Goal: Browse casually: Explore the website without a specific task or goal

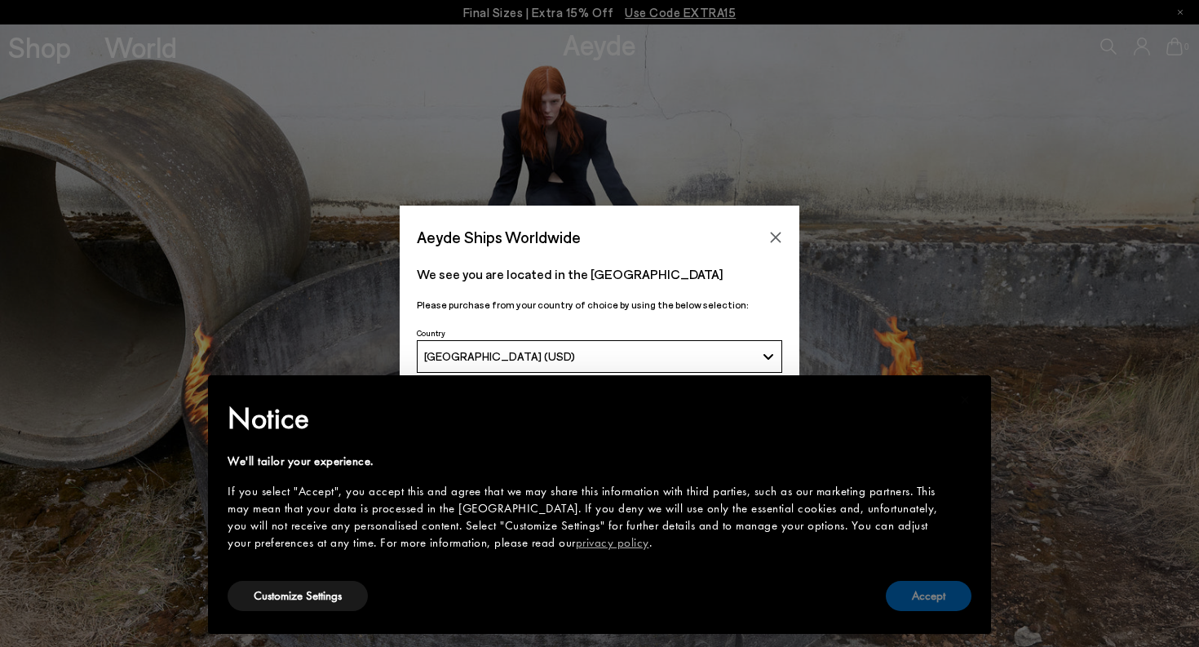
click at [927, 604] on button "Accept" at bounding box center [929, 596] width 86 height 30
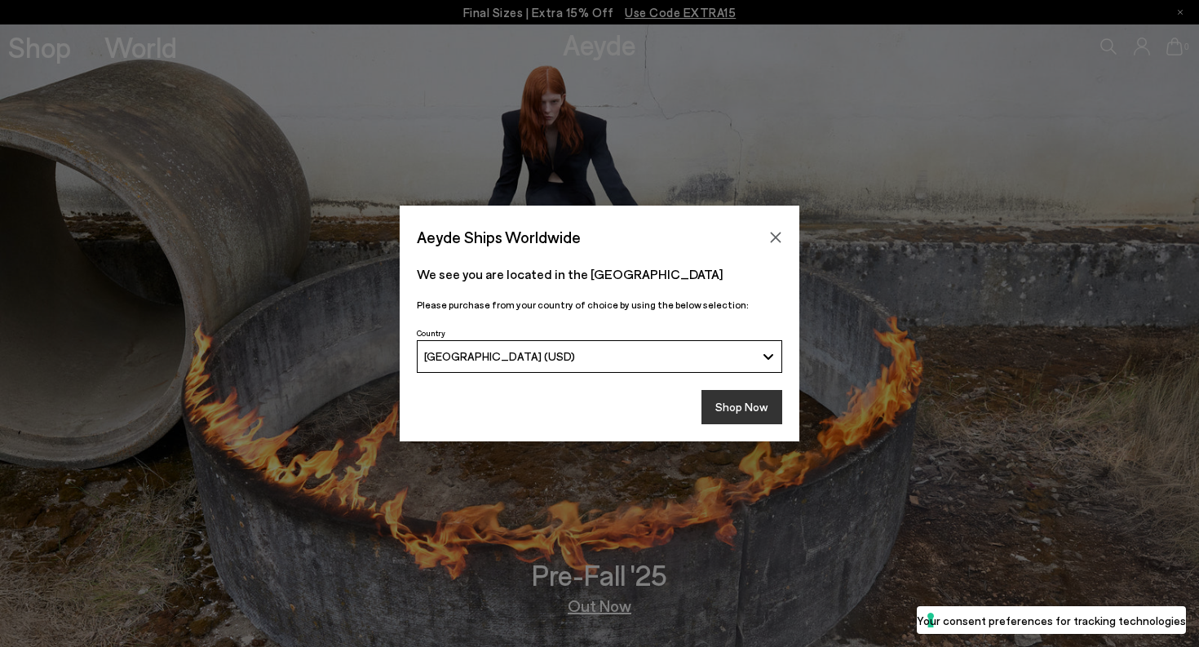
click at [760, 401] on button "Shop Now" at bounding box center [742, 407] width 81 height 34
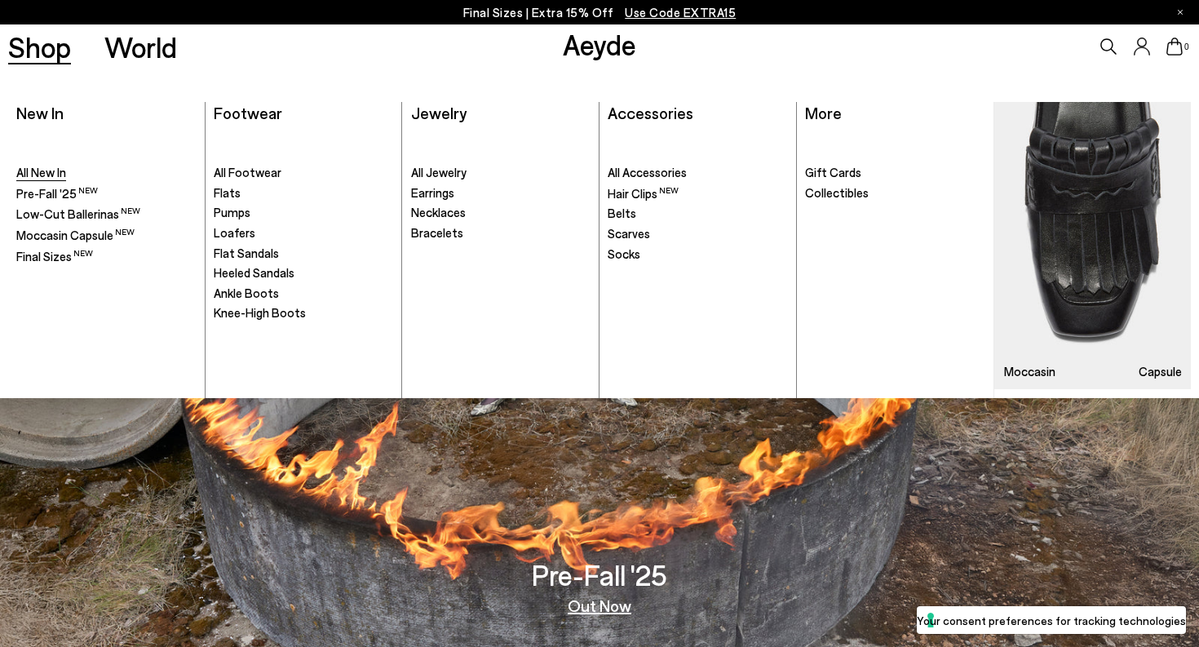
click at [46, 173] on span "All New In" at bounding box center [41, 172] width 50 height 15
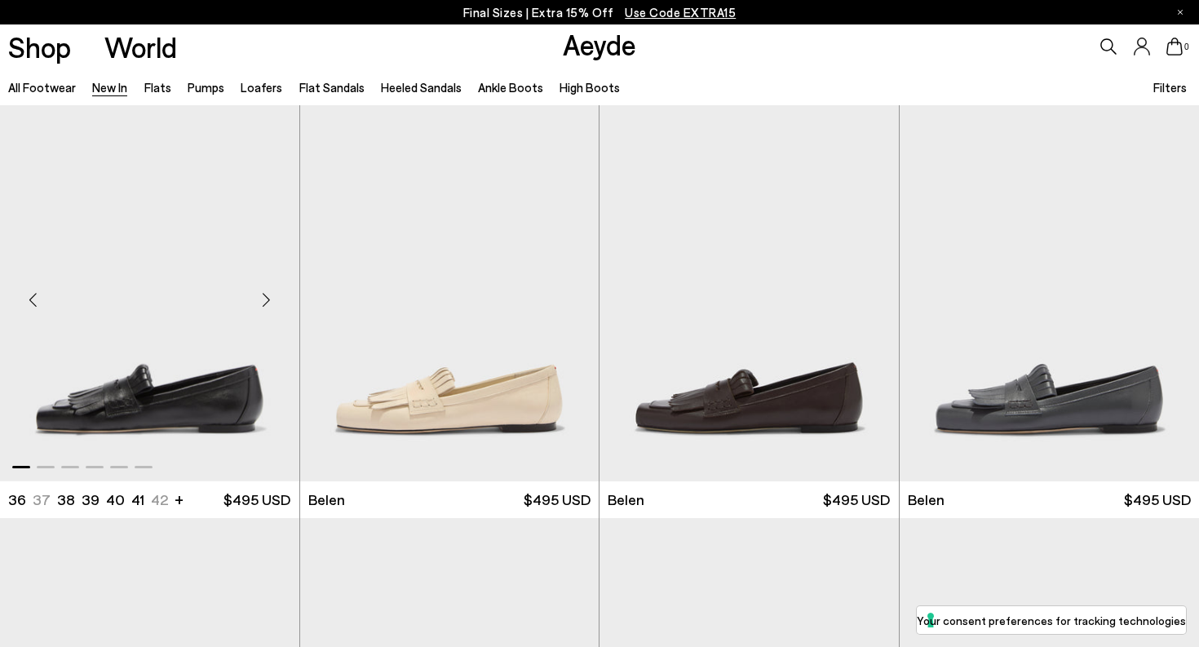
click at [269, 299] on div "Next slide" at bounding box center [266, 300] width 49 height 49
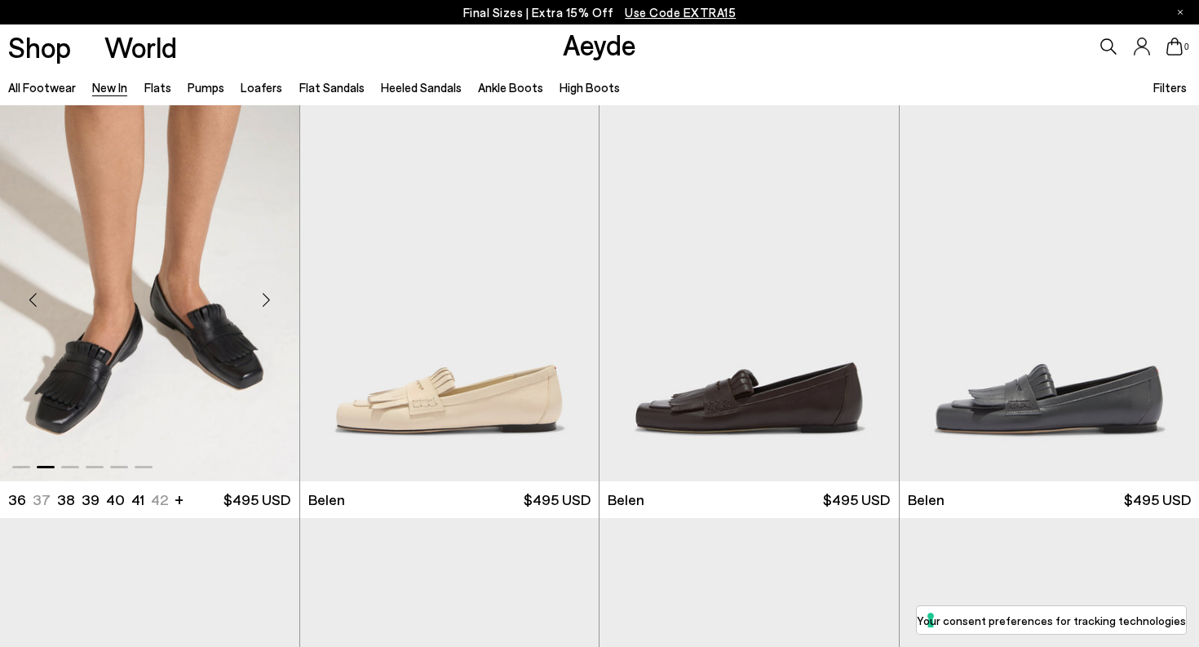
click at [269, 299] on div "Next slide" at bounding box center [266, 300] width 49 height 49
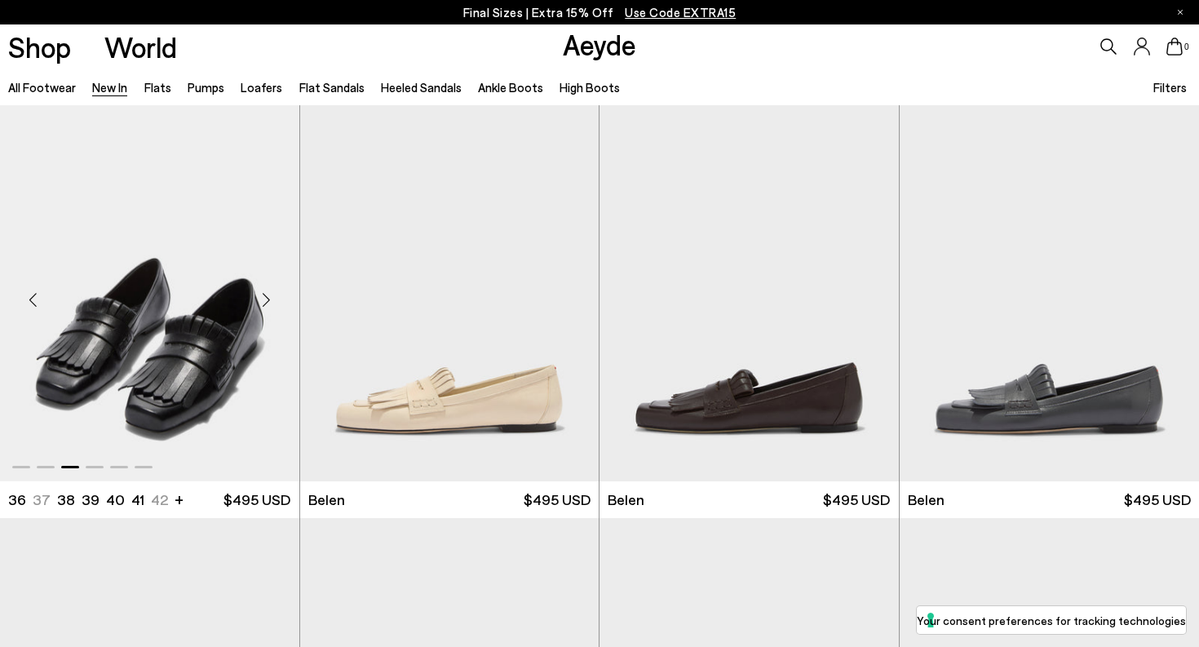
click at [269, 299] on div "Next slide" at bounding box center [266, 300] width 49 height 49
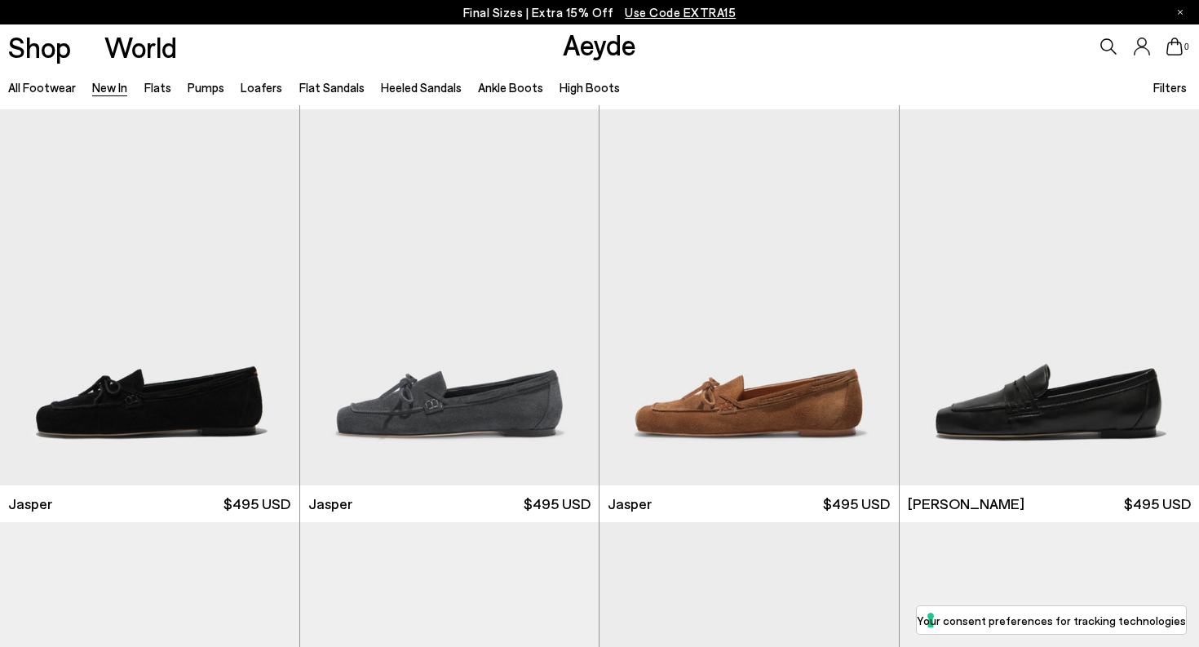
scroll to position [419, 0]
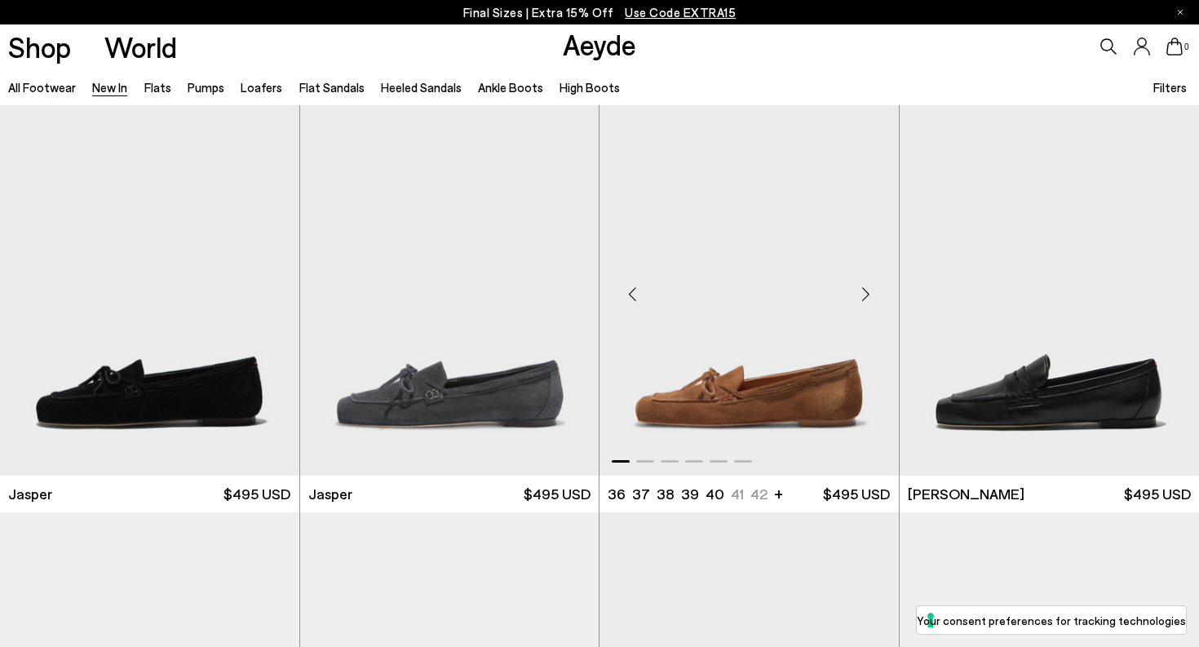
click at [867, 299] on div "Next slide" at bounding box center [866, 293] width 49 height 49
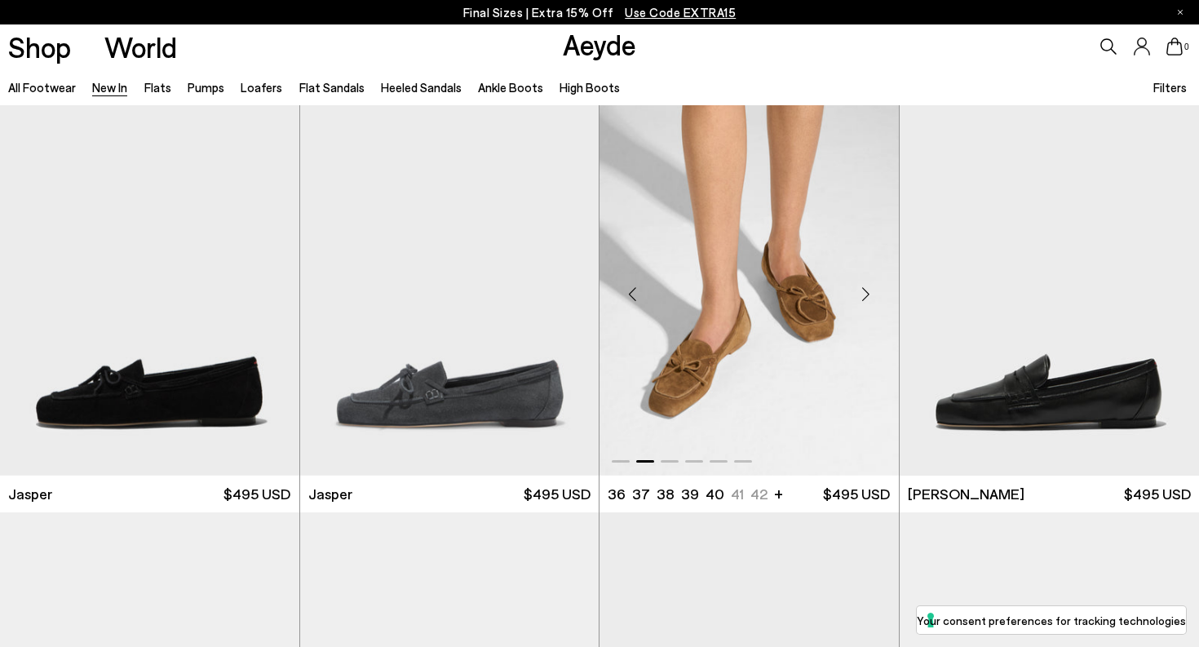
click at [867, 299] on div "Next slide" at bounding box center [866, 293] width 49 height 49
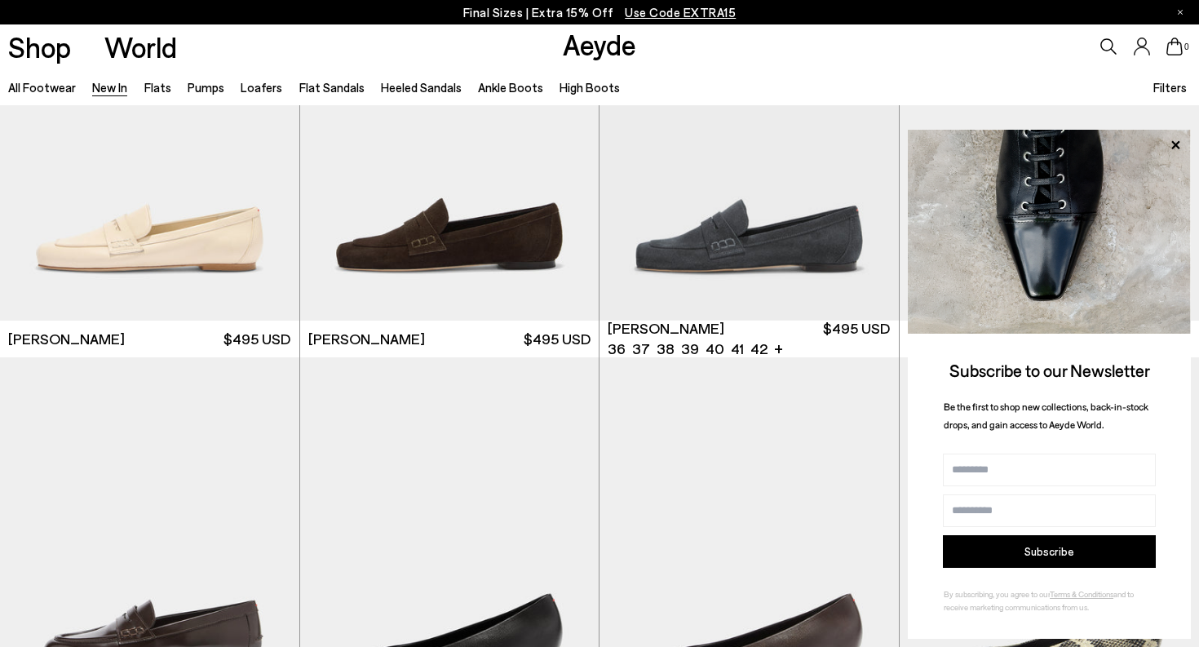
scroll to position [1000, 0]
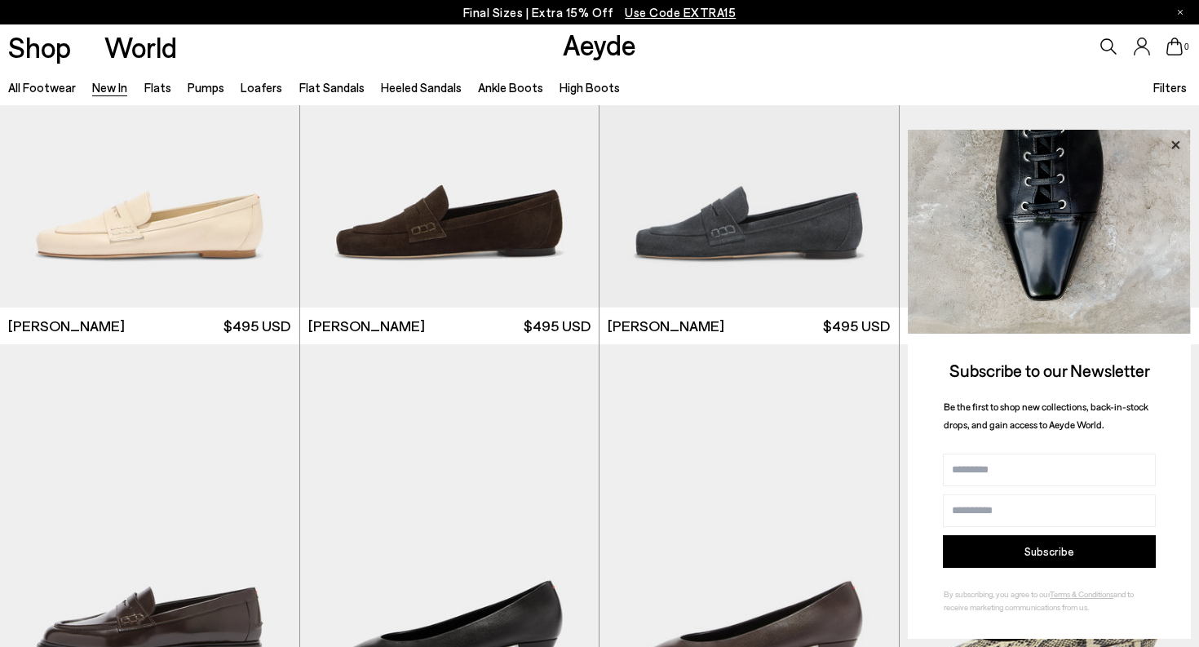
click at [1177, 148] on icon at bounding box center [1176, 144] width 8 height 8
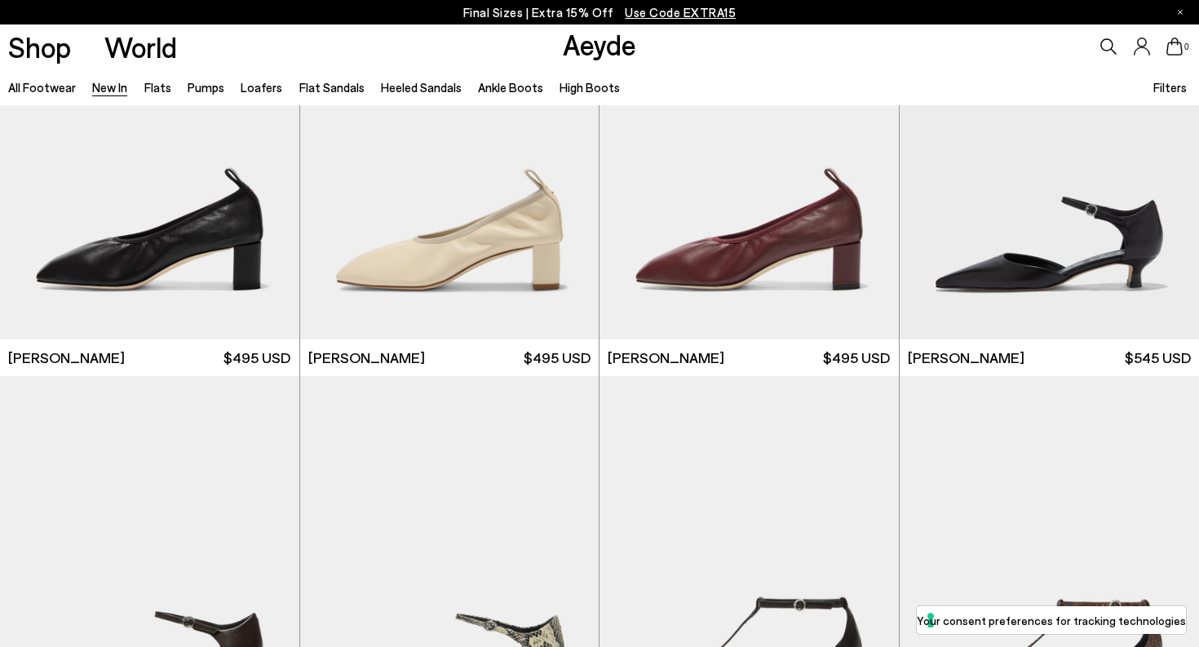
scroll to position [2915, 0]
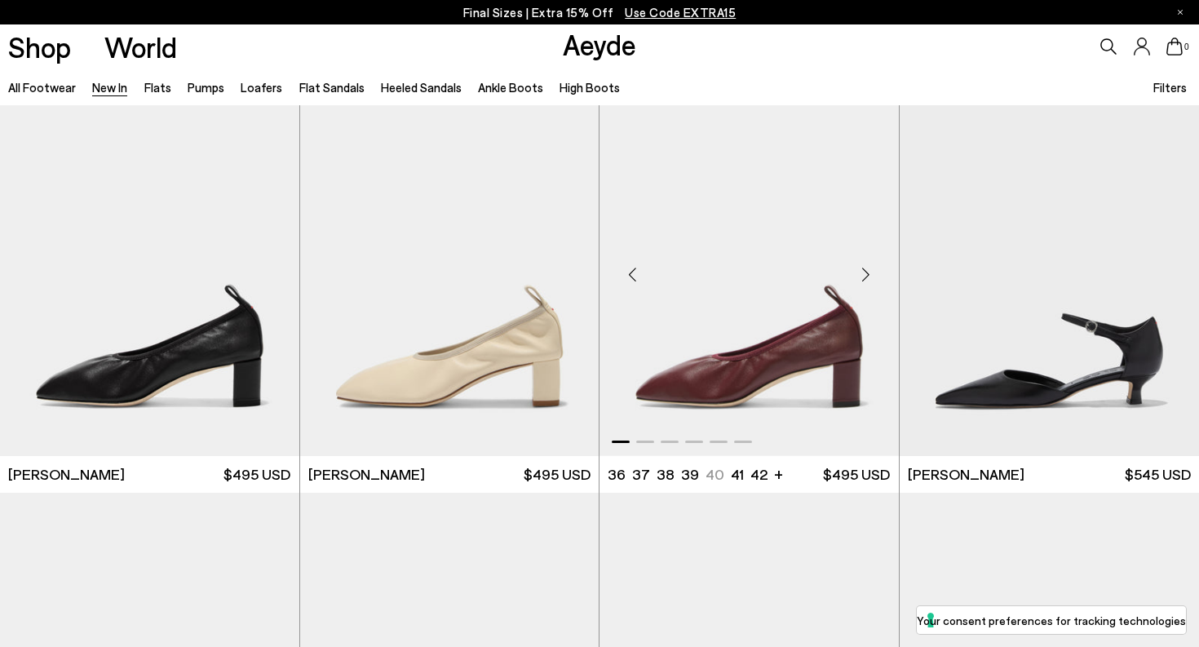
click at [863, 280] on div "Next slide" at bounding box center [866, 274] width 49 height 49
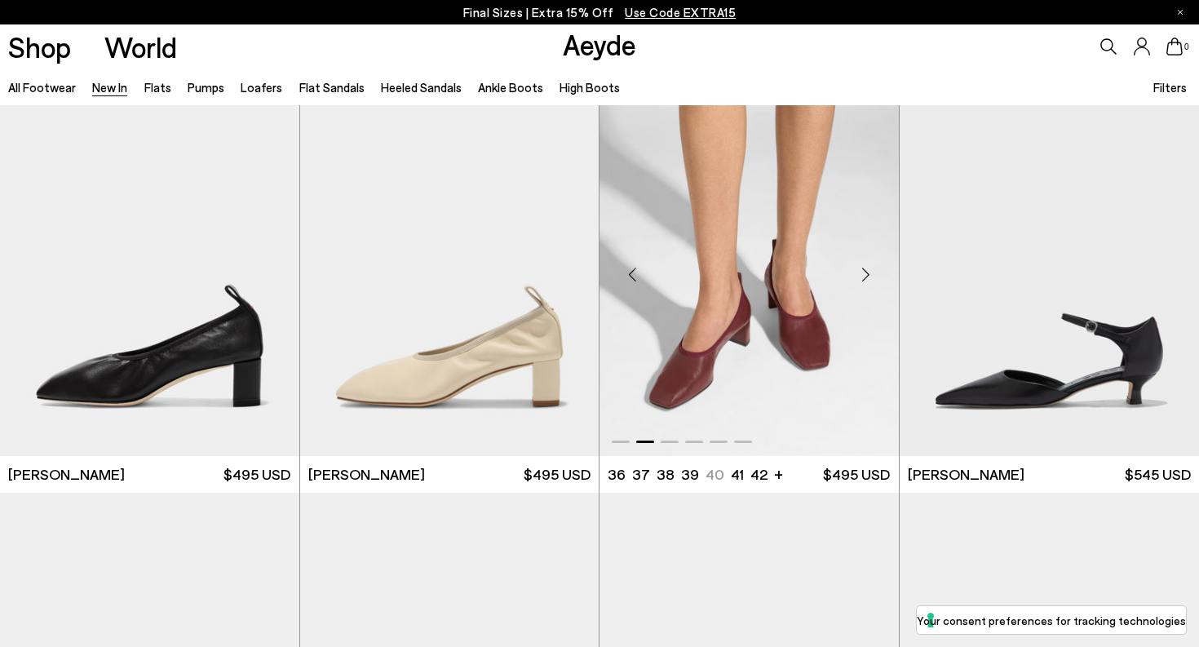
click at [863, 280] on div "Next slide" at bounding box center [866, 274] width 49 height 49
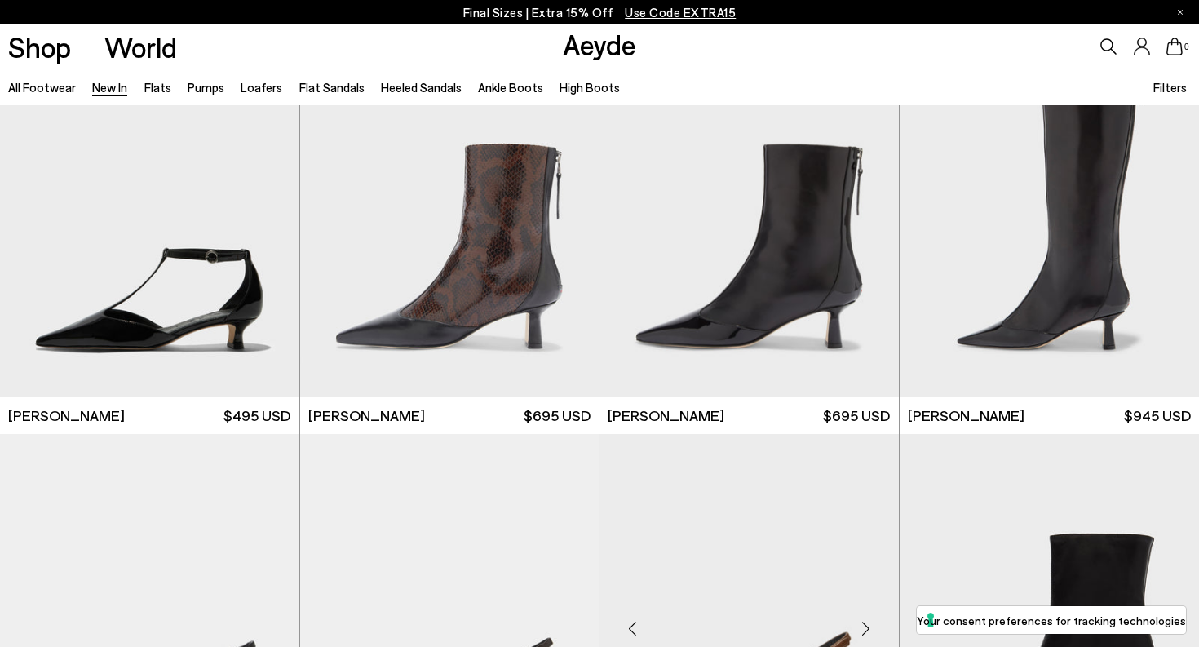
scroll to position [3737, 0]
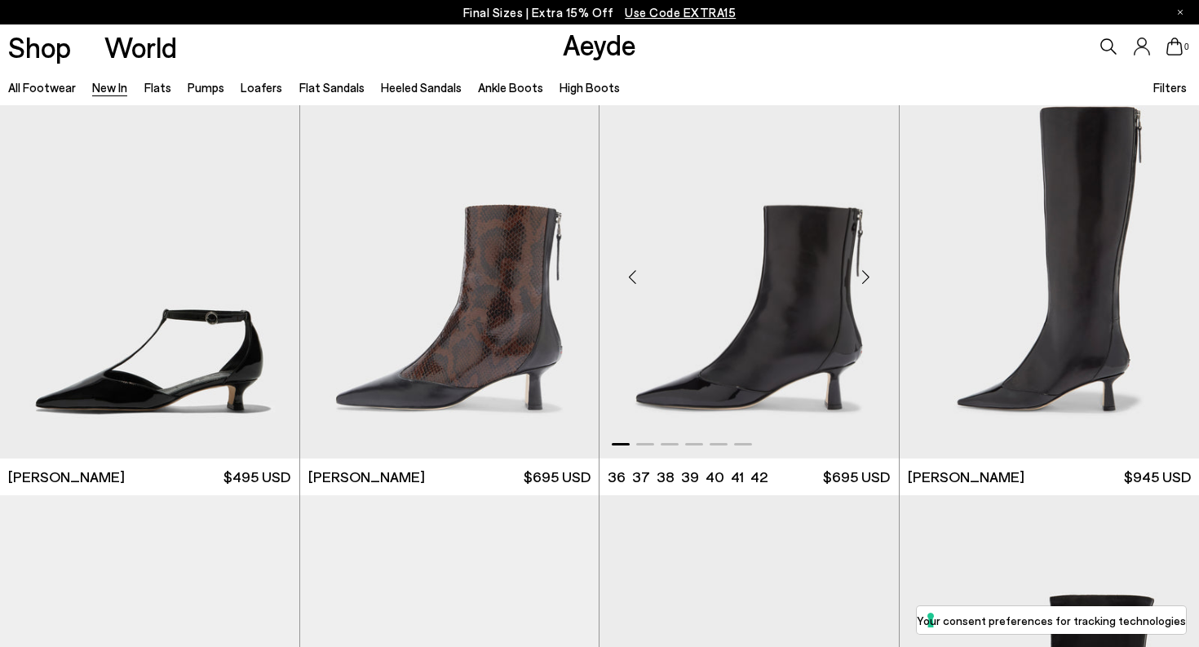
click at [863, 278] on div "Next slide" at bounding box center [866, 277] width 49 height 49
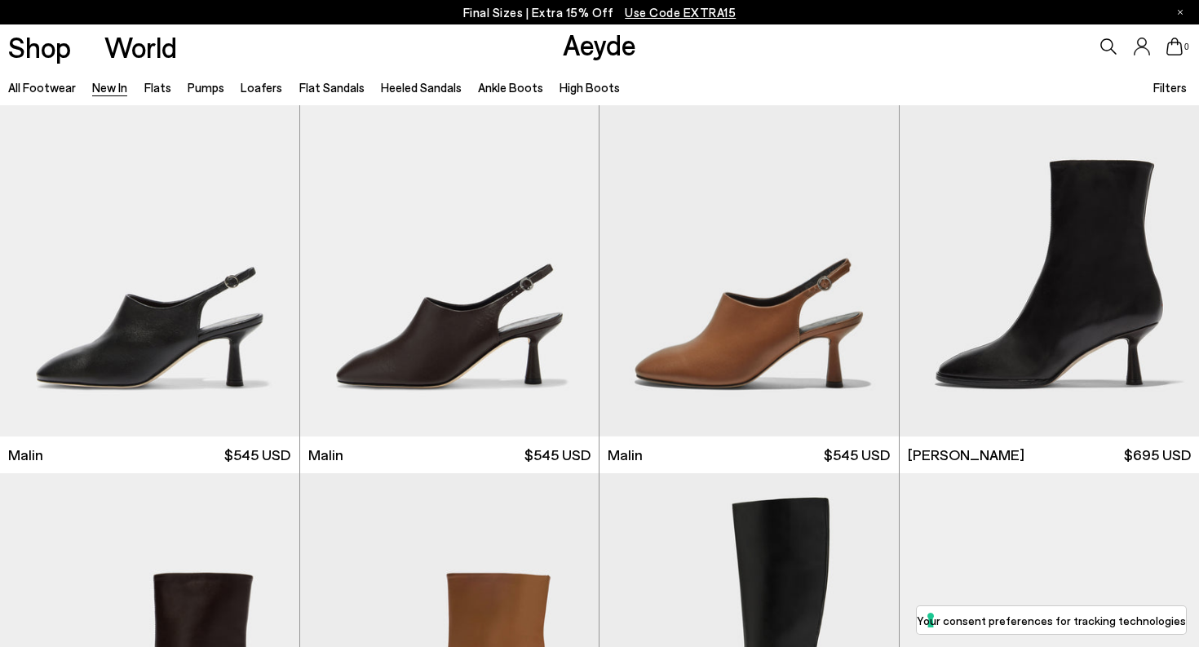
scroll to position [4183, 0]
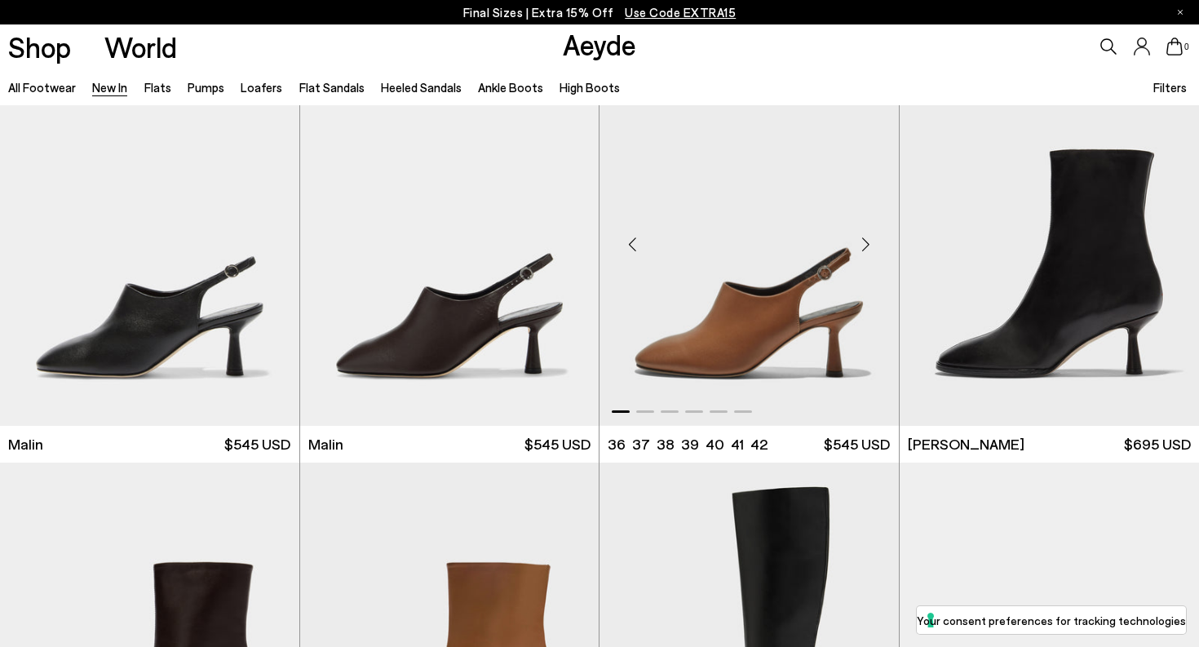
click at [862, 251] on div "Next slide" at bounding box center [866, 244] width 49 height 49
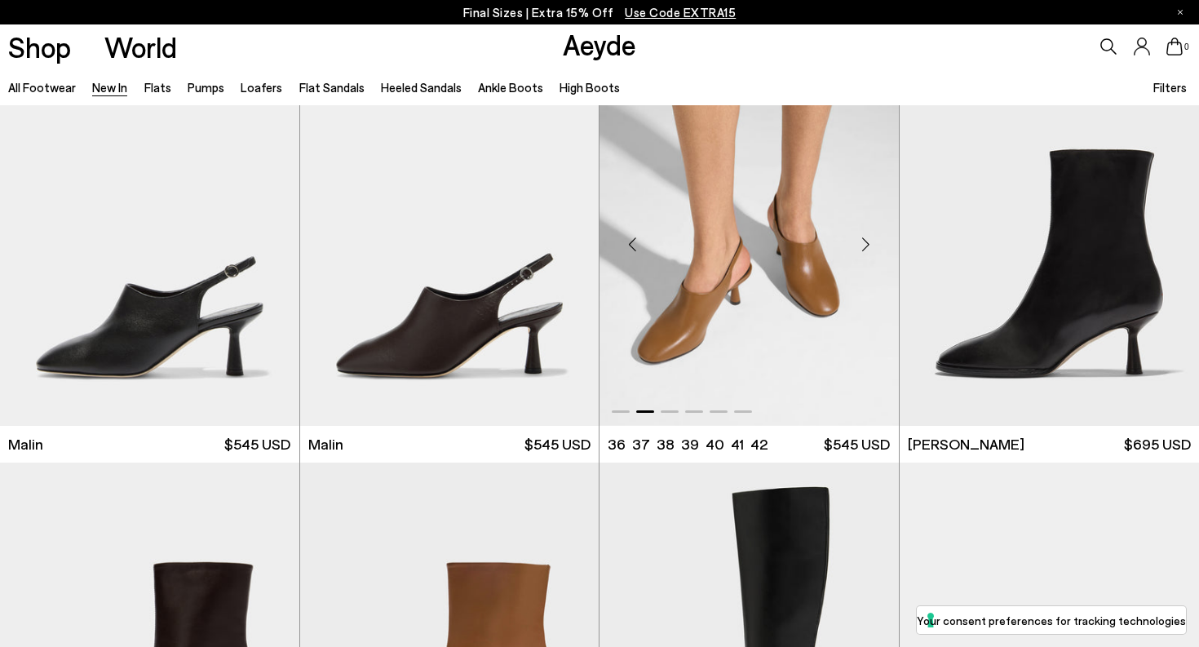
click at [862, 251] on div "Next slide" at bounding box center [866, 244] width 49 height 49
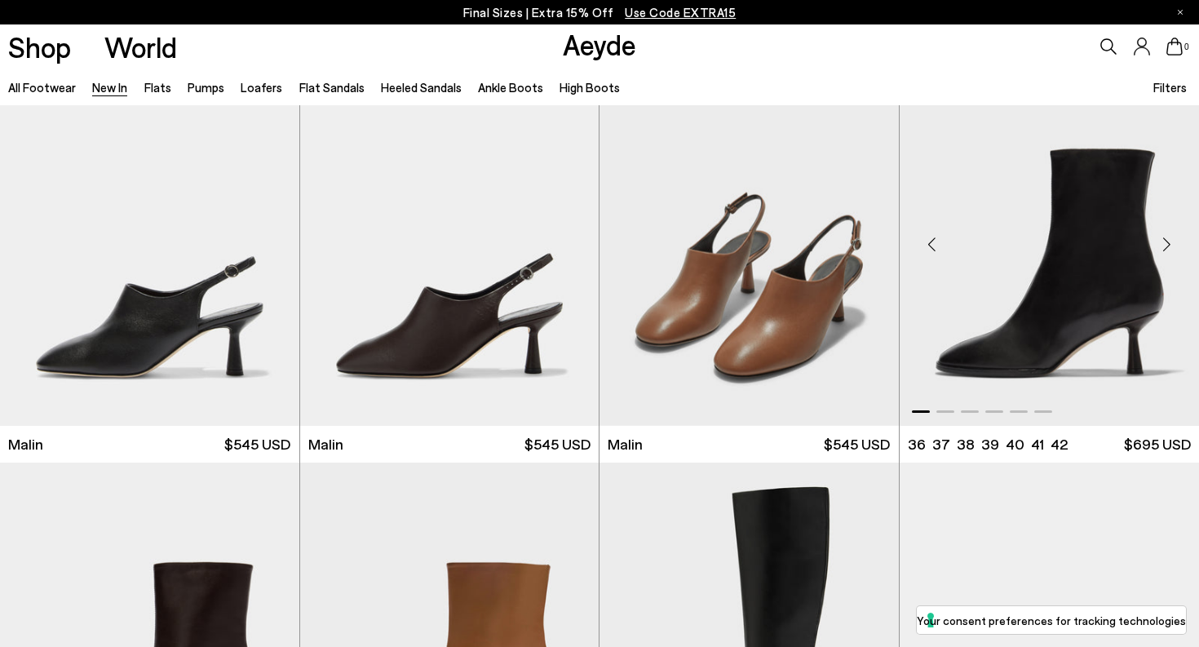
click at [1169, 248] on div "Next slide" at bounding box center [1166, 244] width 49 height 49
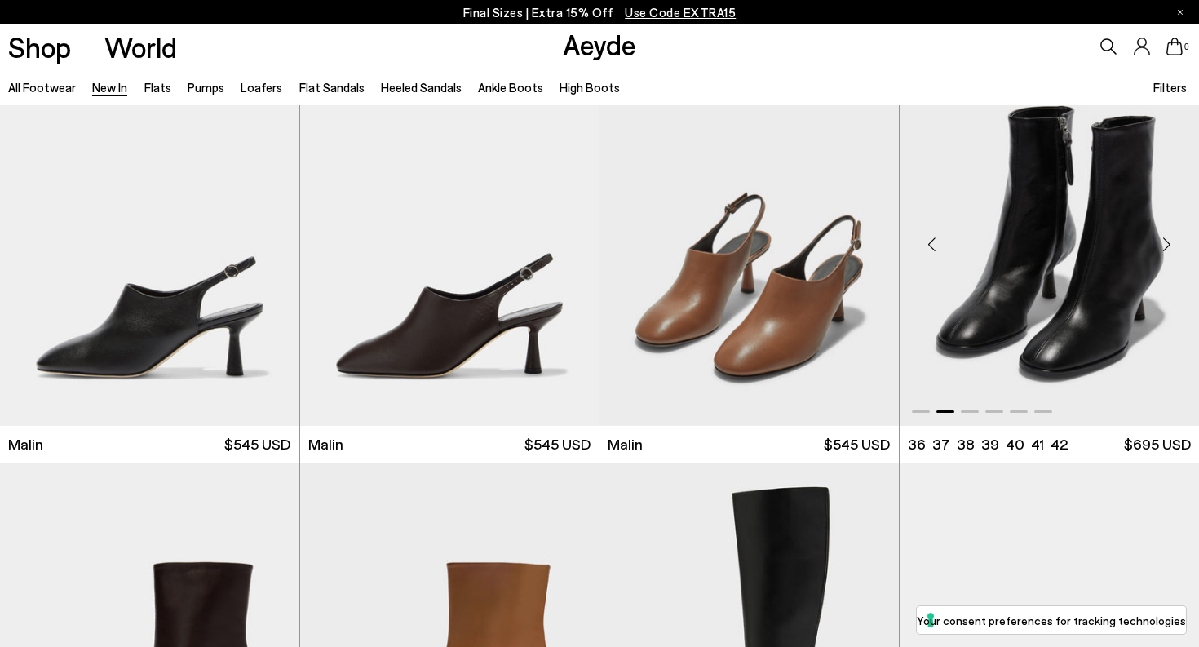
click at [1169, 248] on div "Next slide" at bounding box center [1166, 244] width 49 height 49
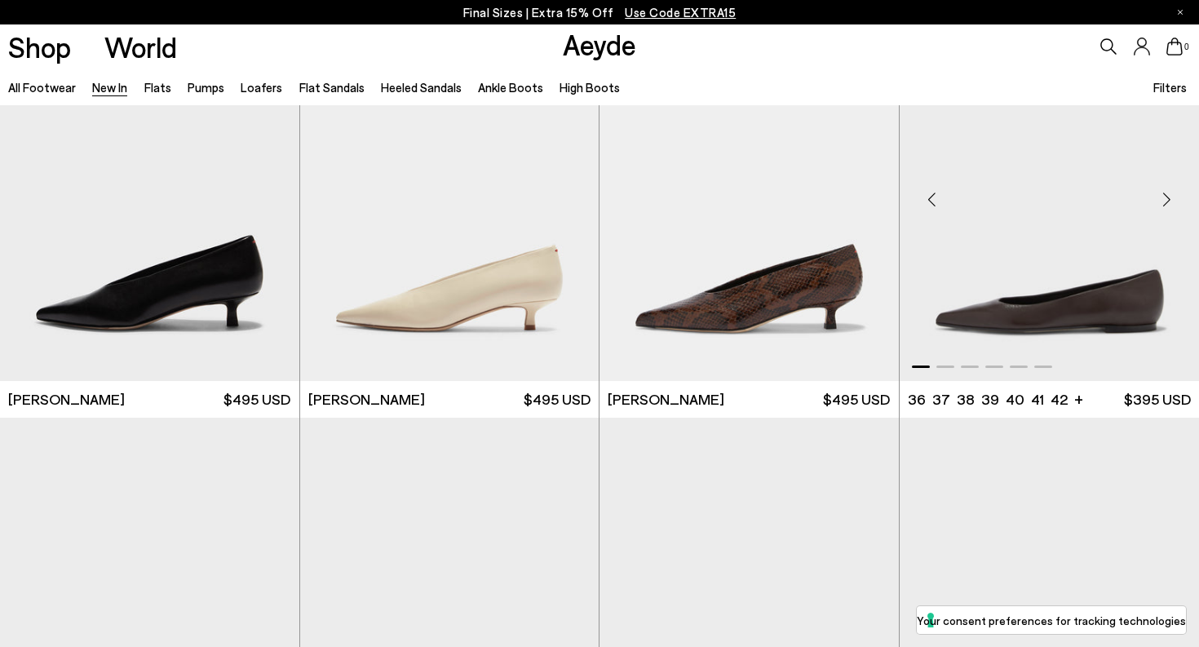
scroll to position [6256, 0]
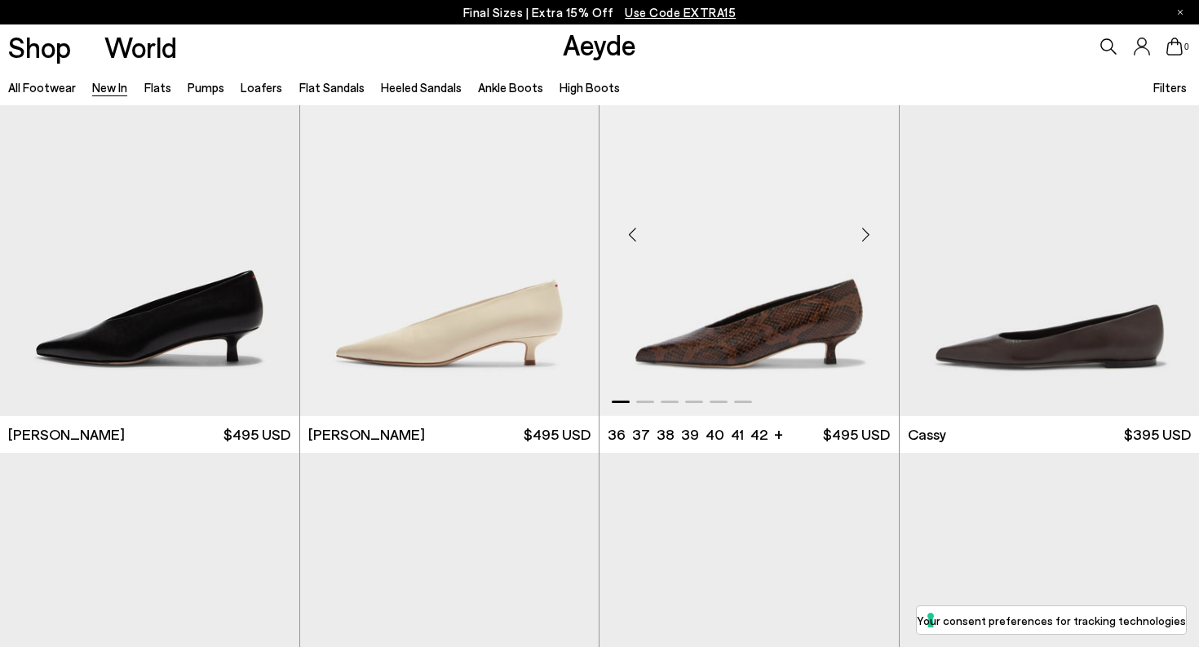
click at [866, 241] on div "Next slide" at bounding box center [866, 235] width 49 height 49
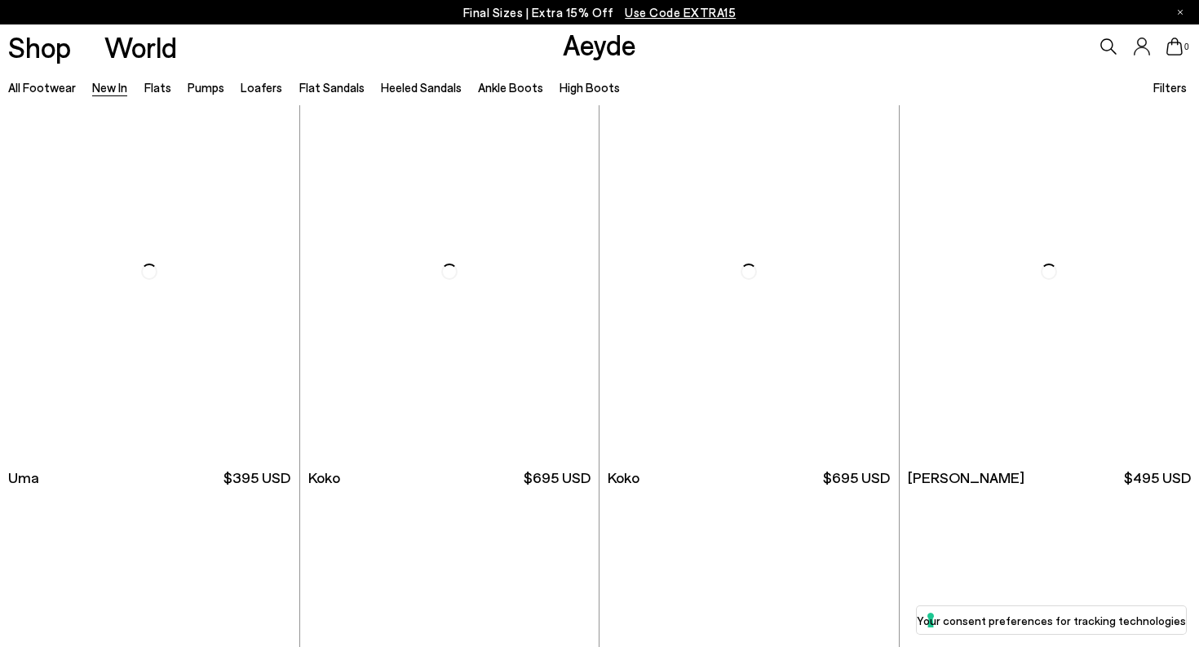
scroll to position [7864, 0]
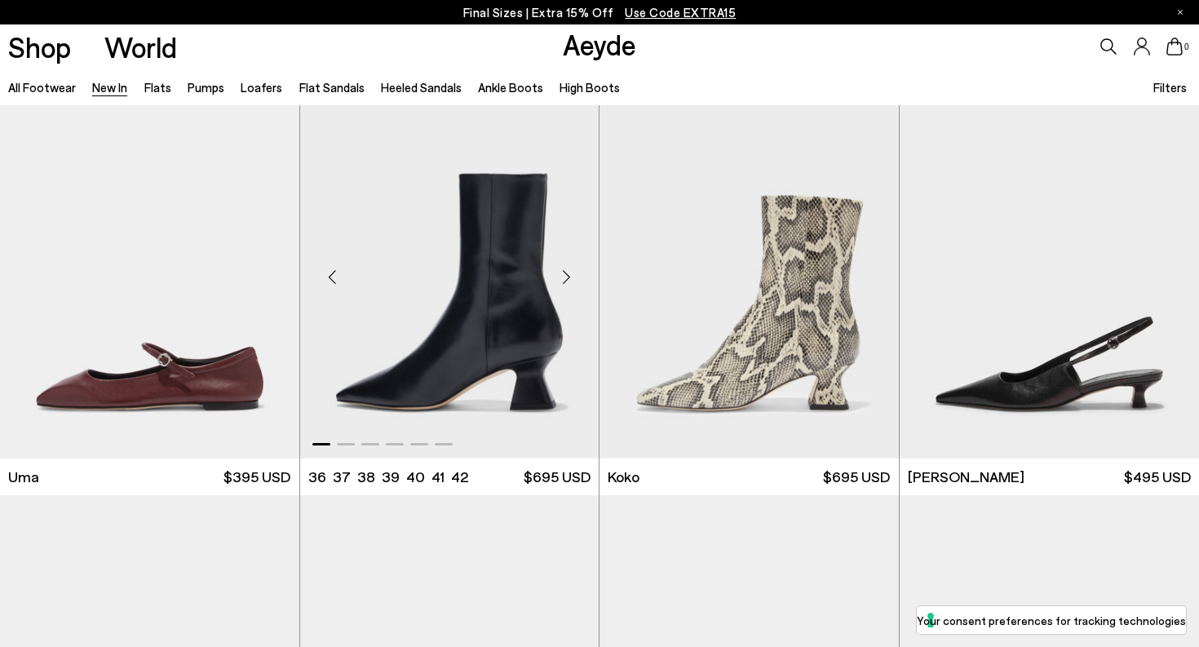
click at [564, 274] on div "Next slide" at bounding box center [566, 277] width 49 height 49
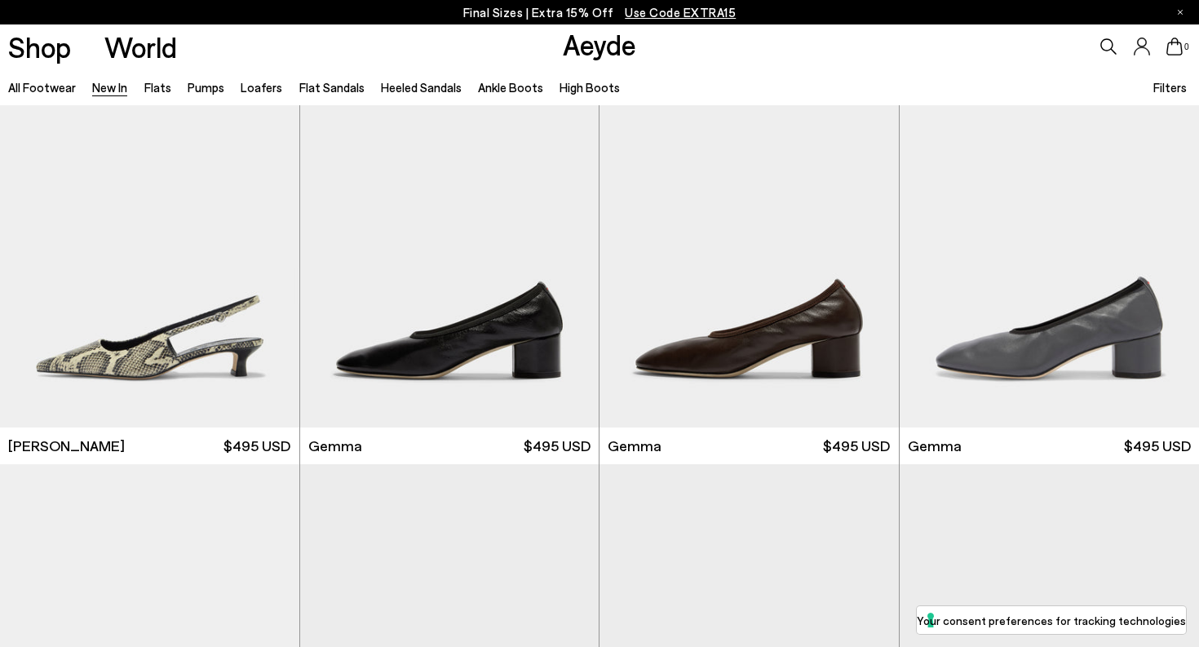
scroll to position [8309, 0]
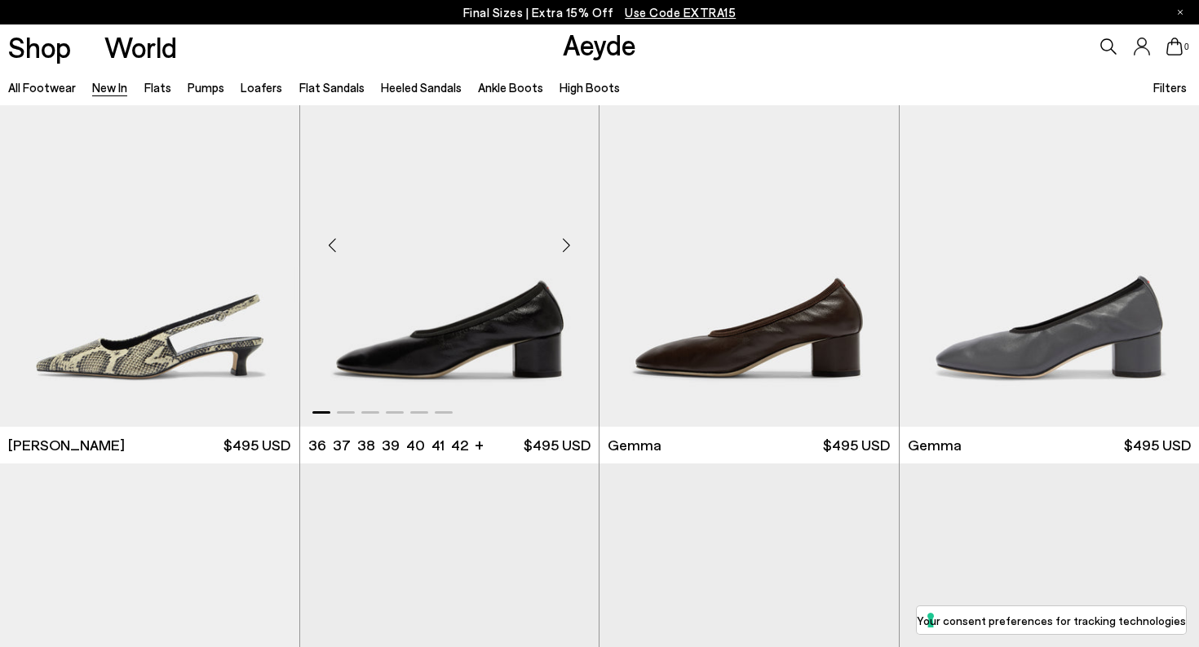
click at [568, 243] on div "Next slide" at bounding box center [566, 245] width 49 height 49
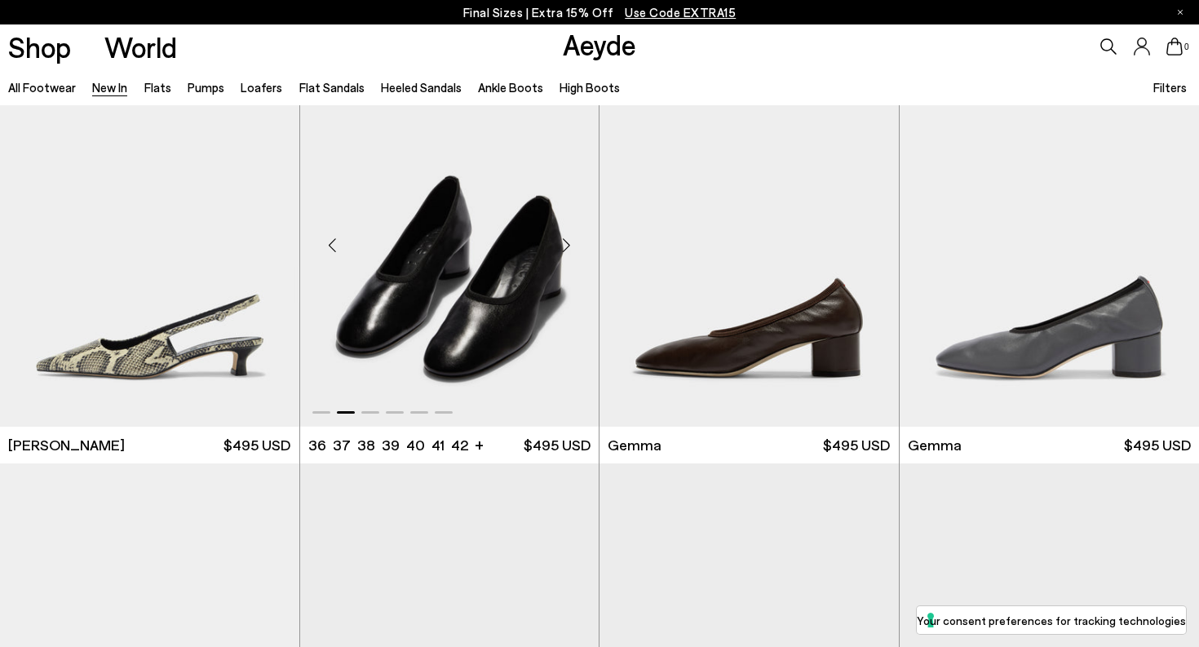
click at [568, 243] on div "Next slide" at bounding box center [566, 245] width 49 height 49
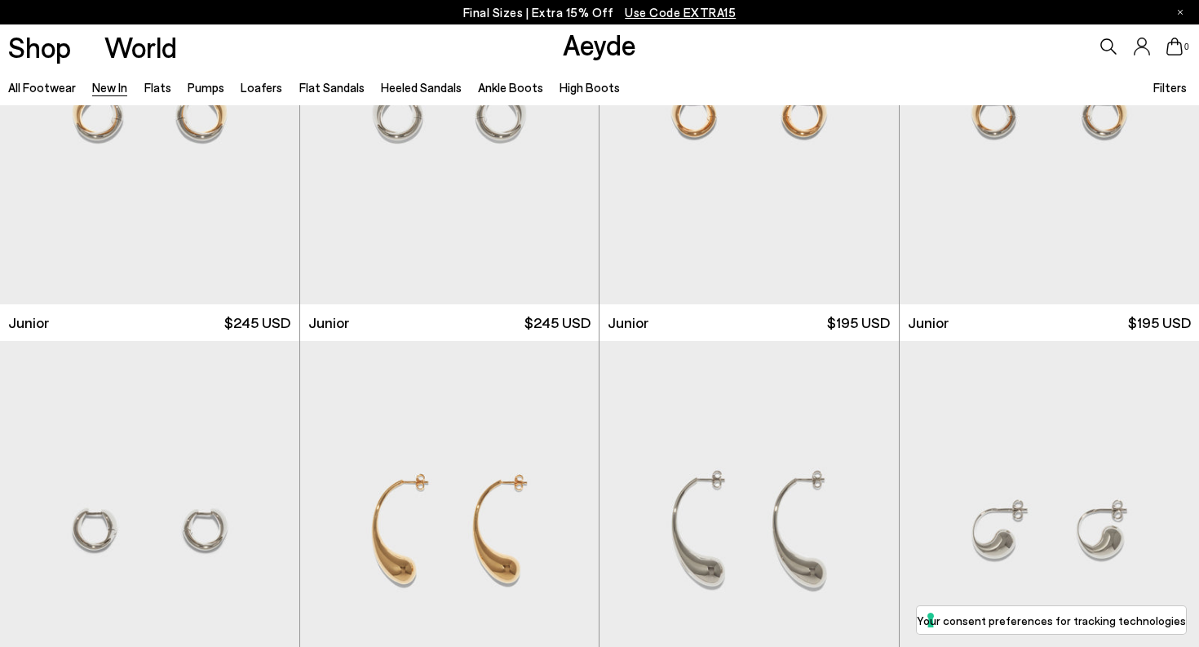
scroll to position [10469, 0]
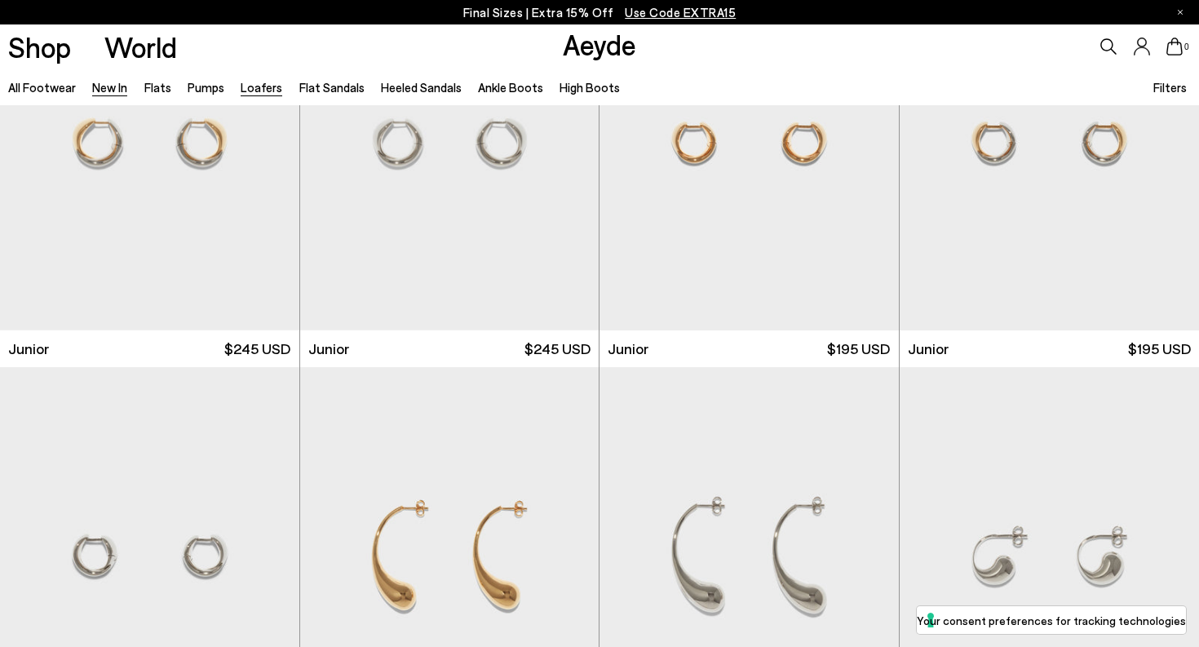
click at [250, 84] on link "Loafers" at bounding box center [262, 87] width 42 height 15
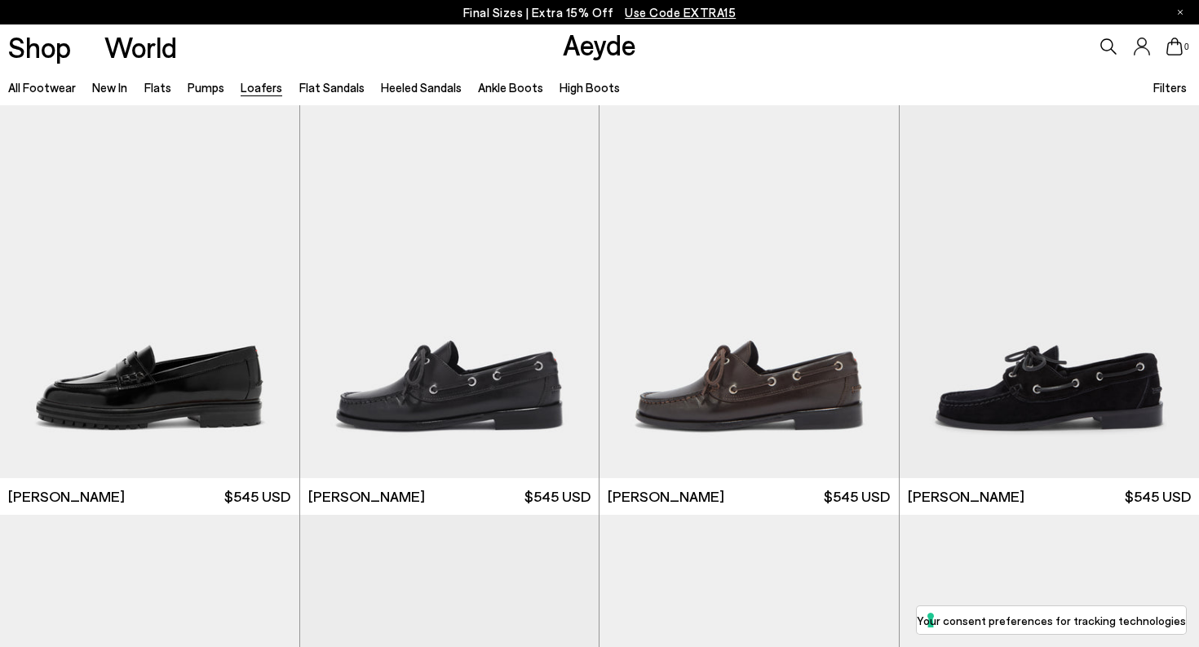
scroll to position [1246, 0]
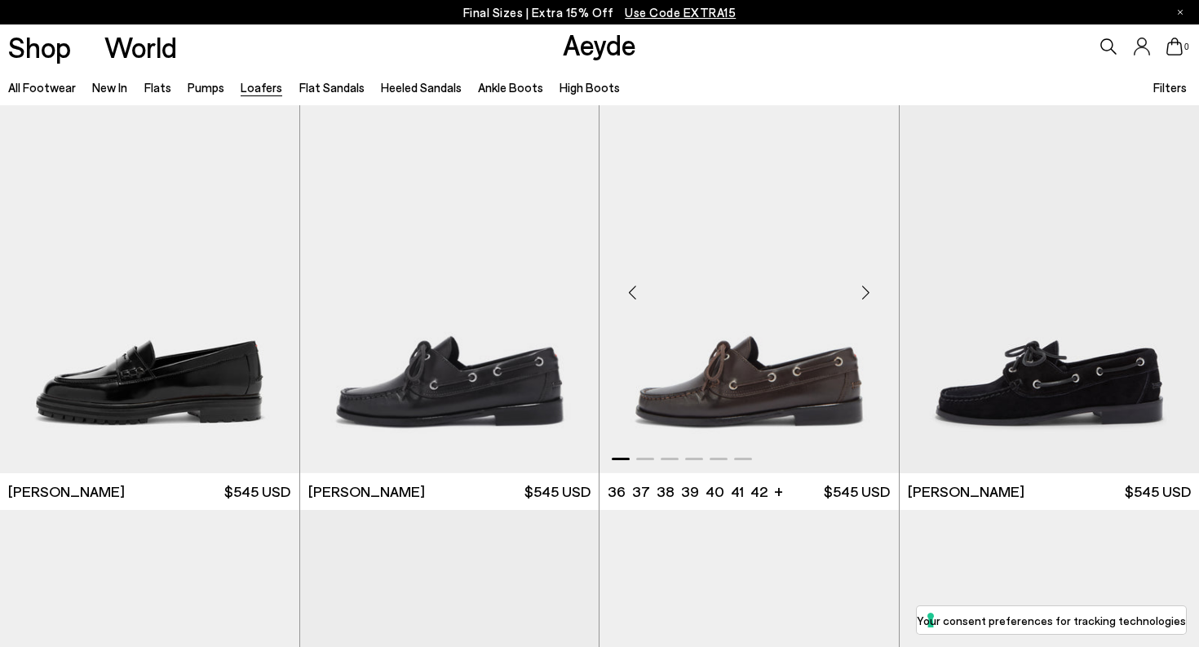
click at [866, 293] on div "Next slide" at bounding box center [866, 292] width 49 height 49
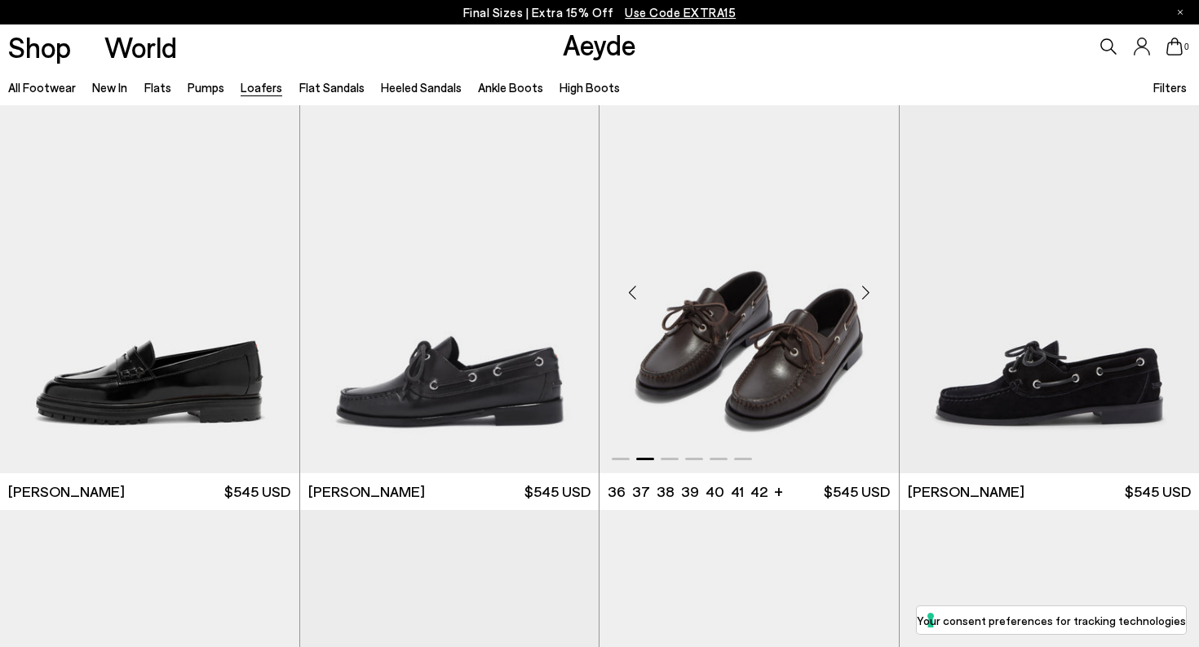
click at [866, 293] on div "Next slide" at bounding box center [866, 292] width 49 height 49
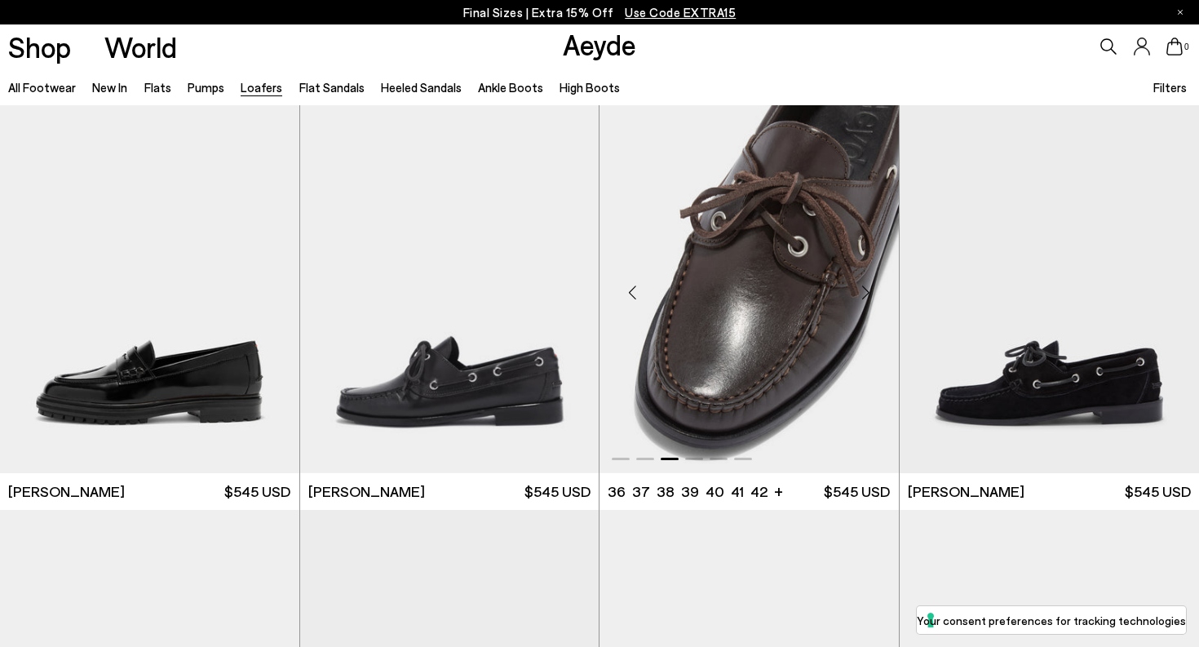
click at [866, 293] on div "Next slide" at bounding box center [866, 292] width 49 height 49
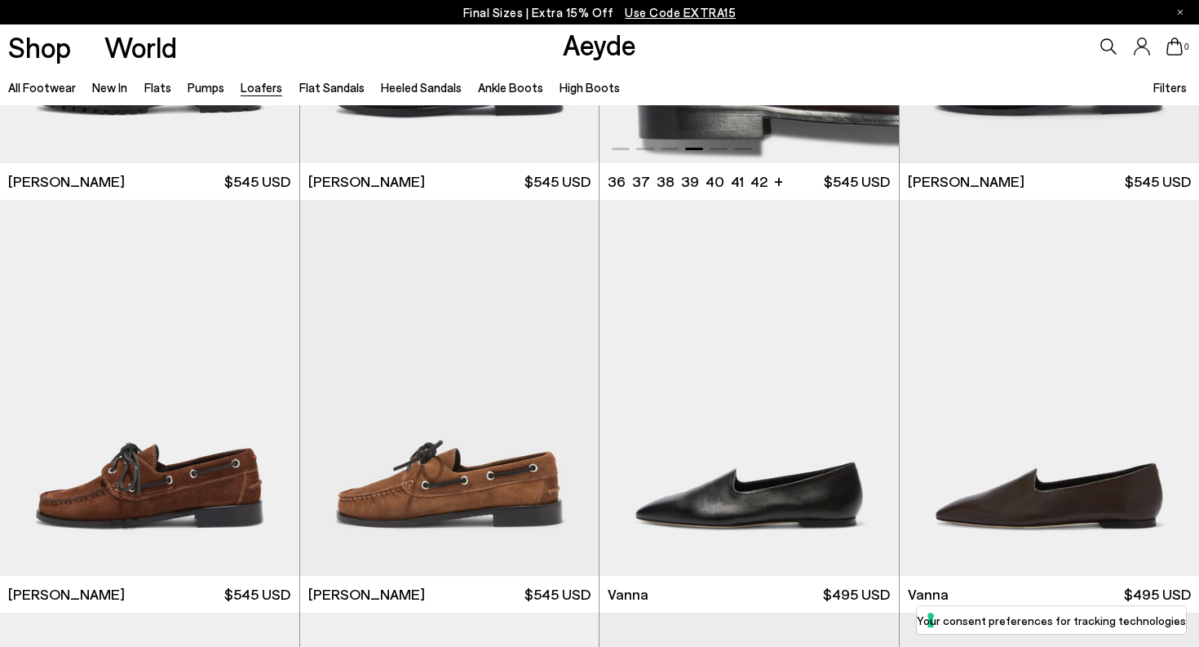
scroll to position [1558, 0]
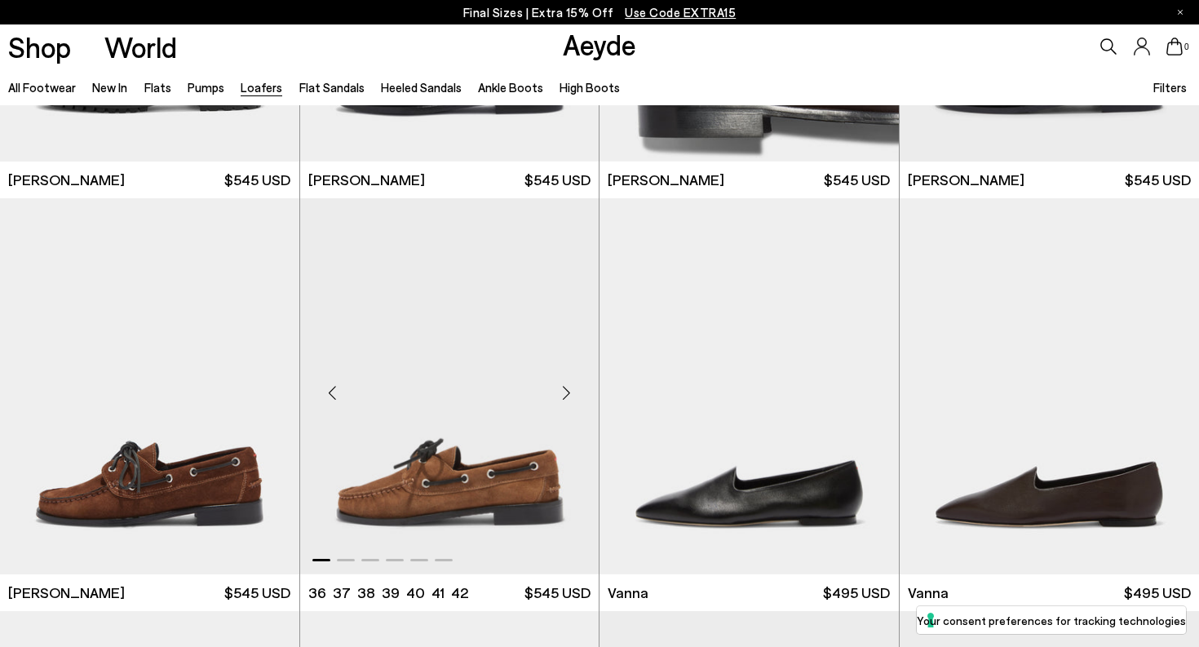
click at [569, 388] on div "Next slide" at bounding box center [566, 393] width 49 height 49
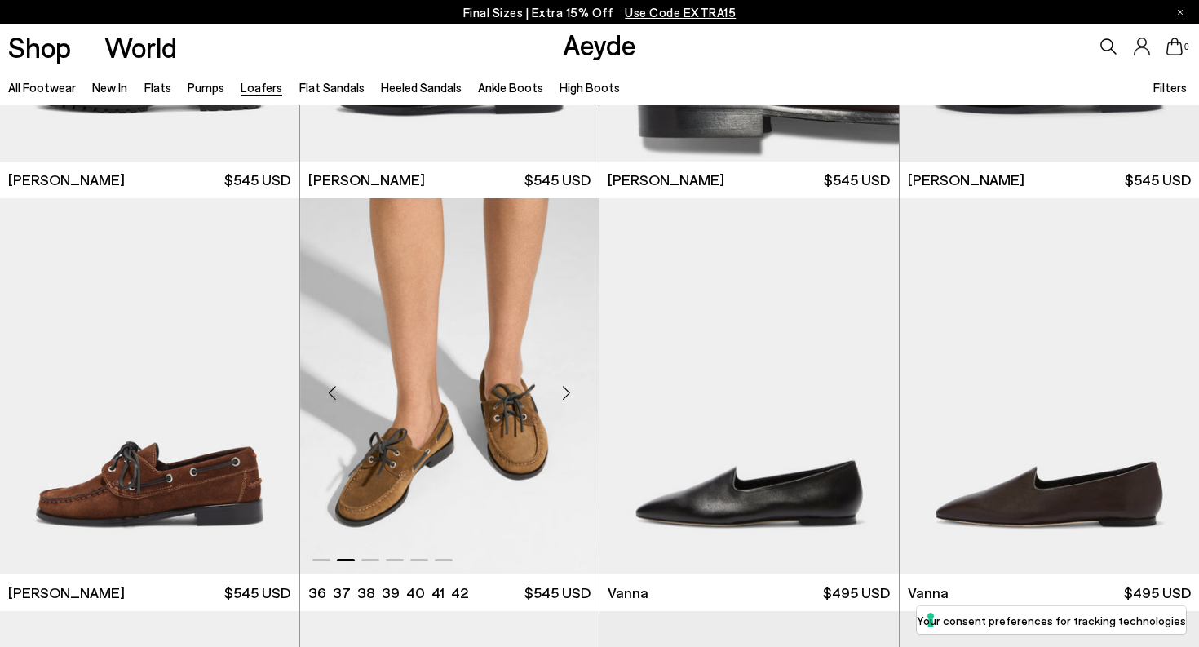
click at [569, 389] on div "Next slide" at bounding box center [566, 393] width 49 height 49
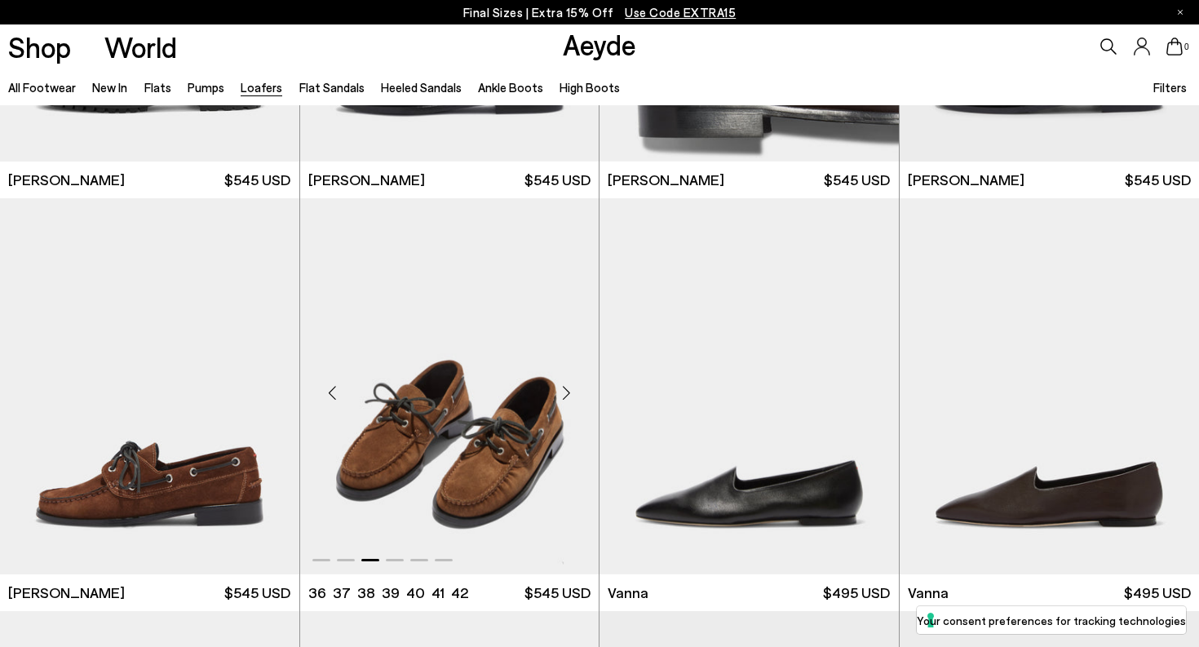
click at [569, 389] on div "Next slide" at bounding box center [566, 393] width 49 height 49
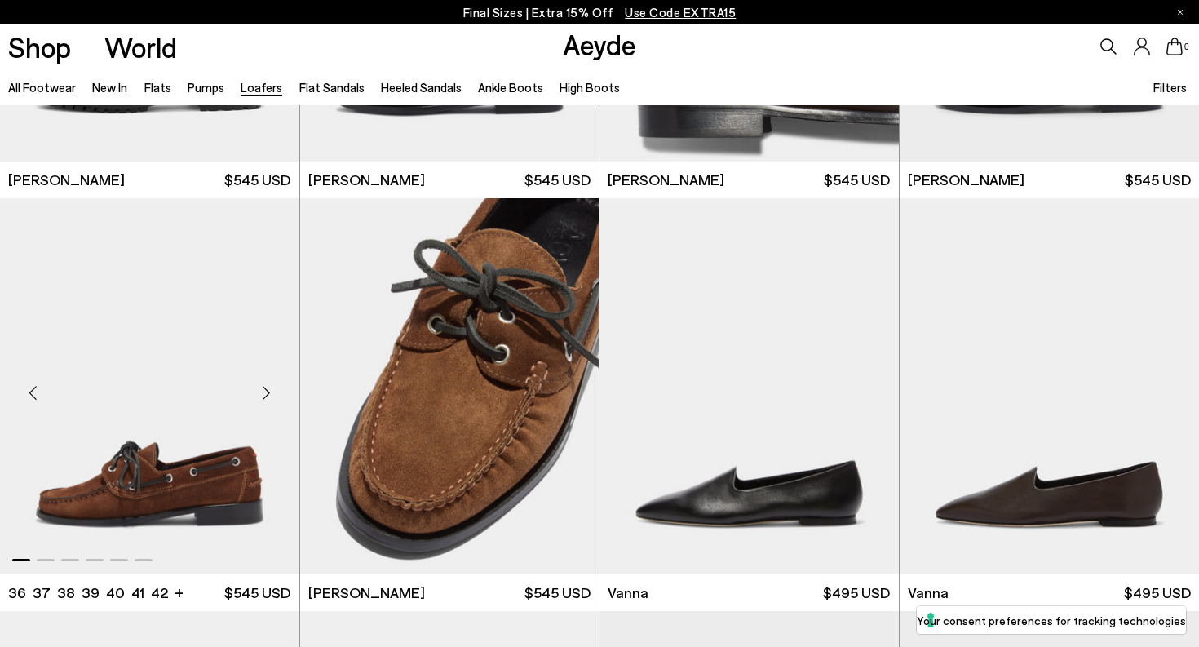
click at [268, 393] on div "Next slide" at bounding box center [266, 393] width 49 height 49
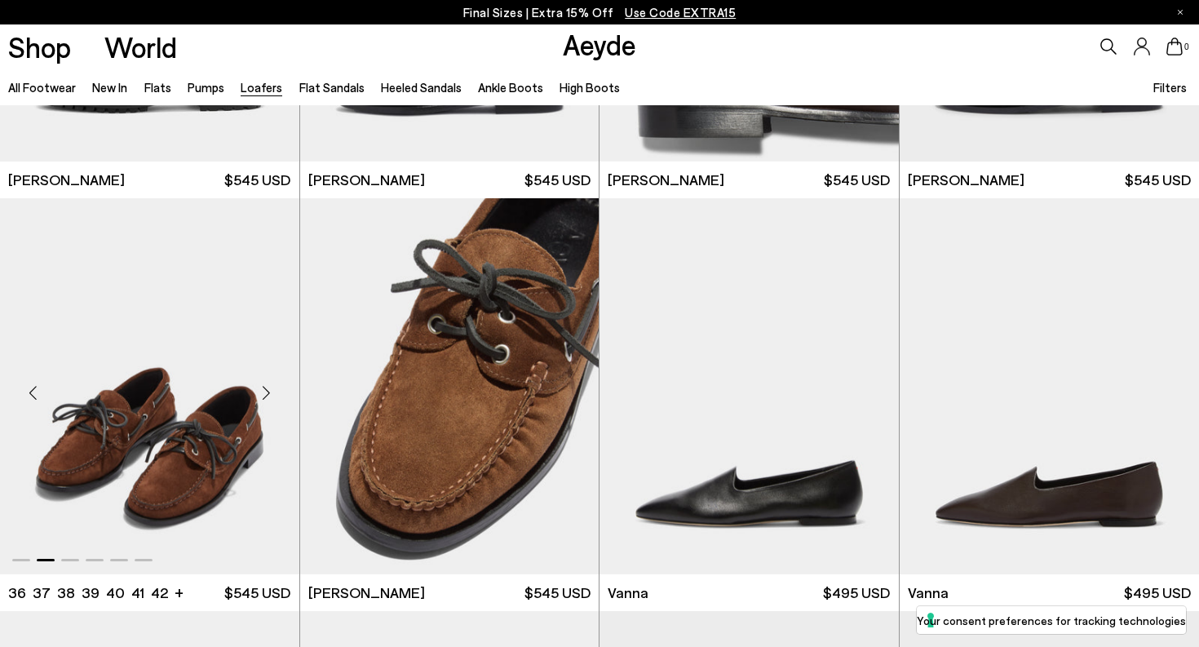
click at [268, 394] on div "Next slide" at bounding box center [266, 393] width 49 height 49
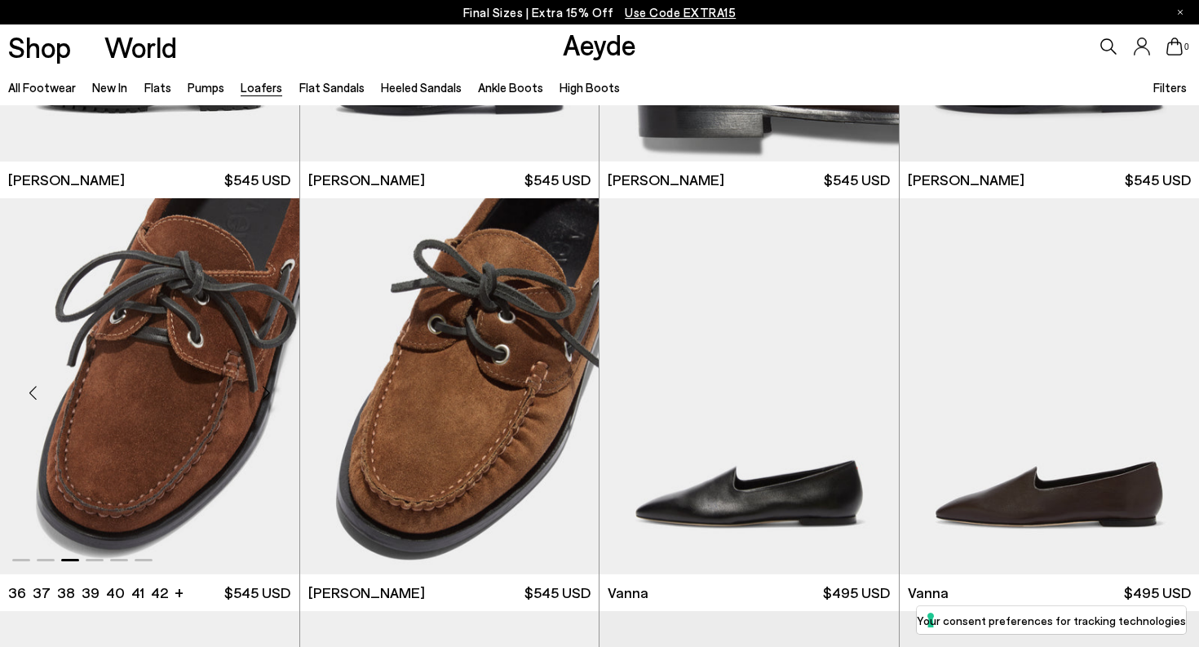
click at [268, 394] on div "Next slide" at bounding box center [266, 393] width 49 height 49
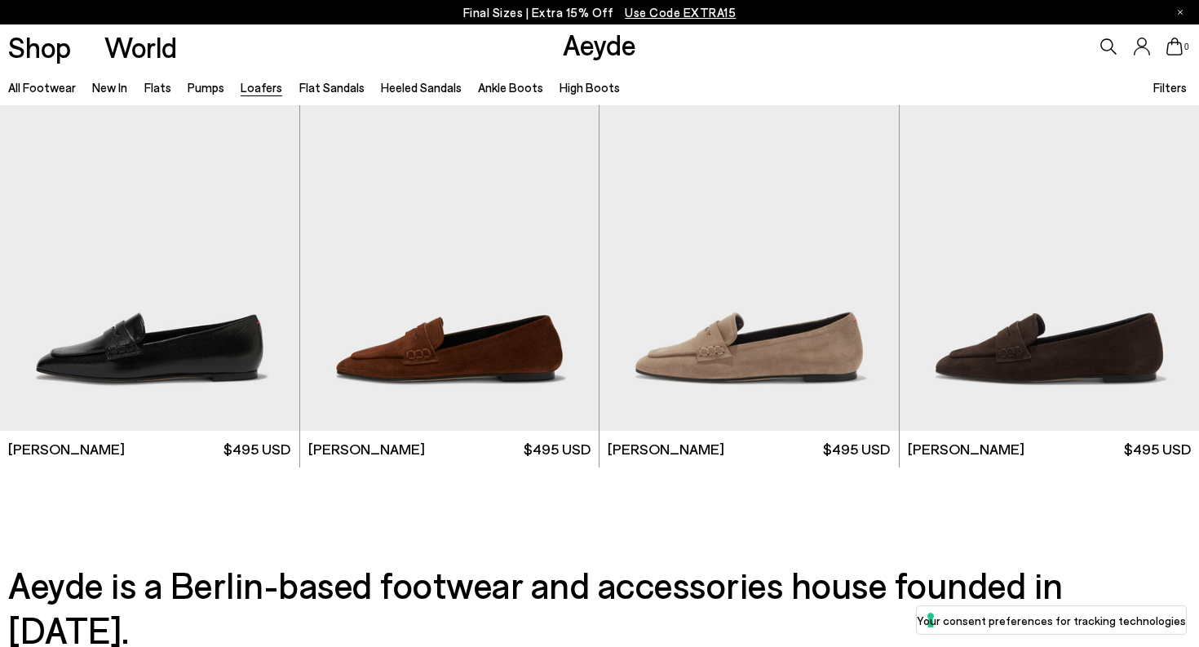
scroll to position [2888, 0]
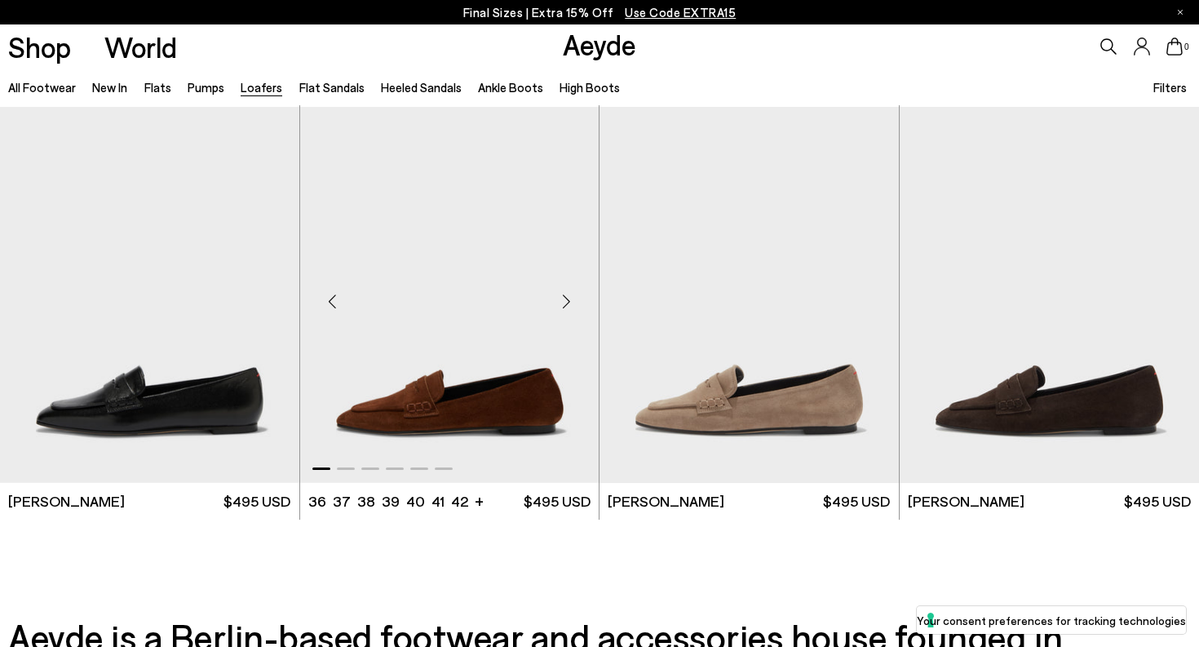
click at [565, 300] on div "Next slide" at bounding box center [566, 301] width 49 height 49
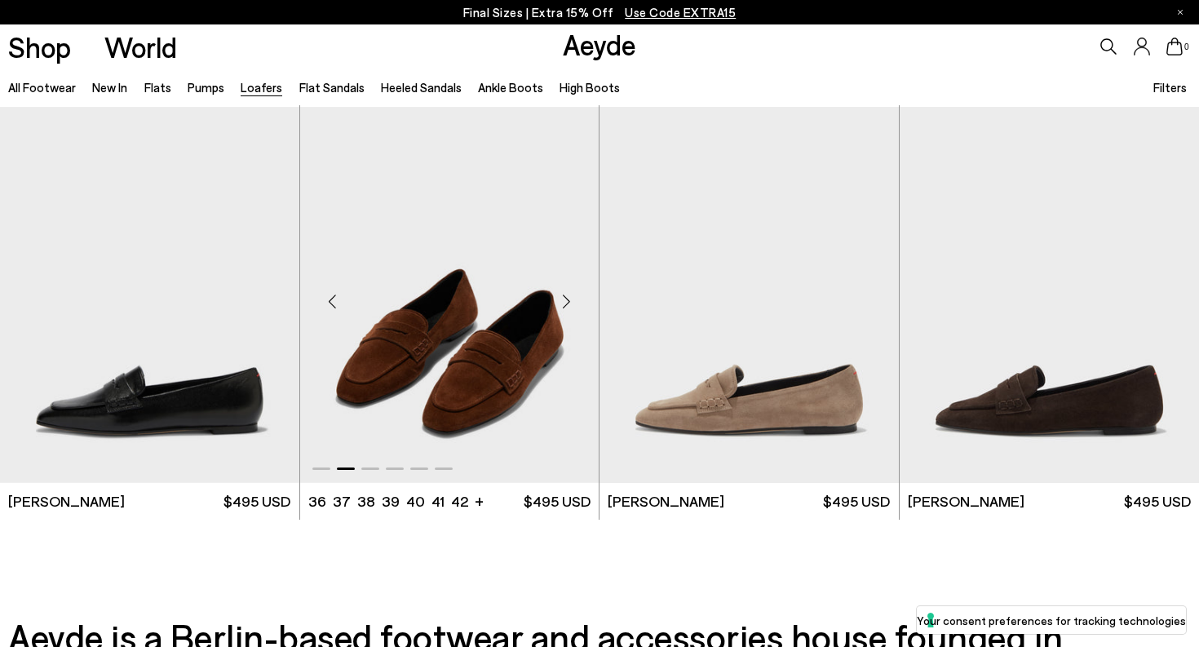
click at [565, 300] on div "Next slide" at bounding box center [566, 301] width 49 height 49
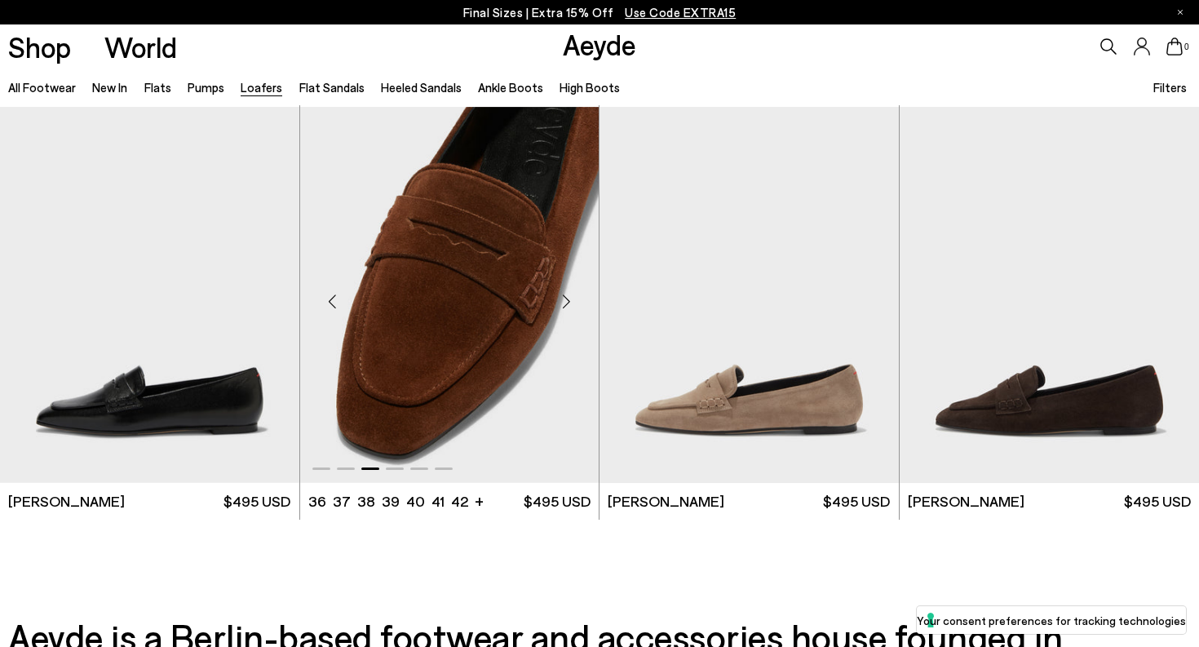
click at [565, 300] on div "Next slide" at bounding box center [566, 301] width 49 height 49
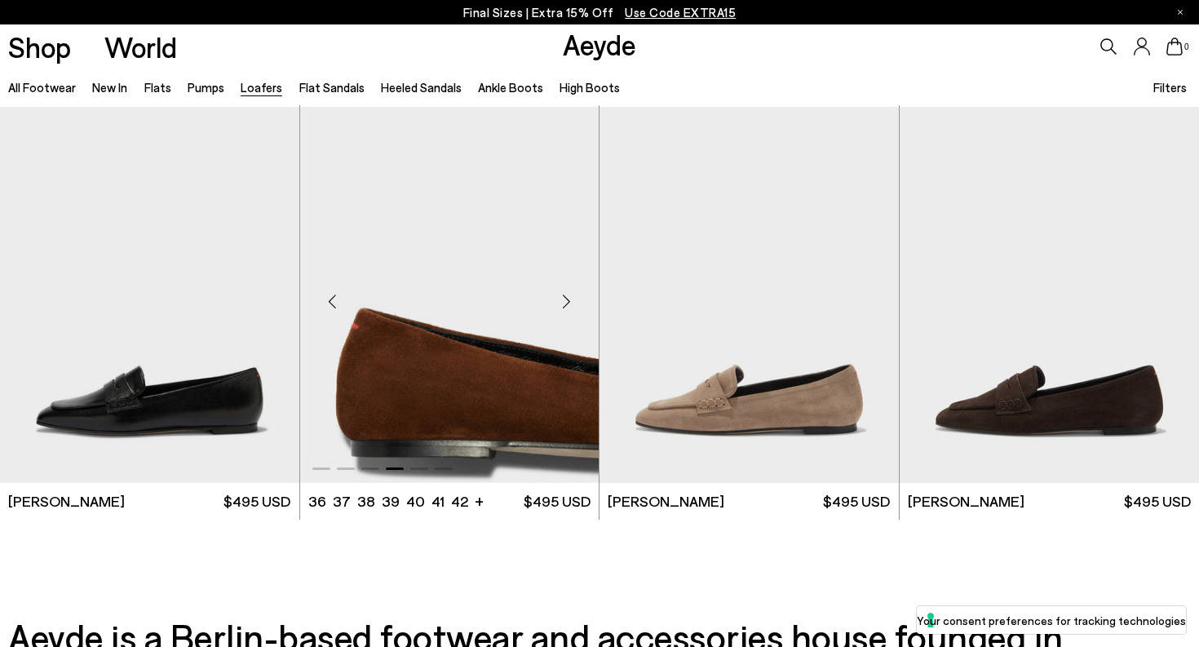
click at [565, 300] on div "Next slide" at bounding box center [566, 301] width 49 height 49
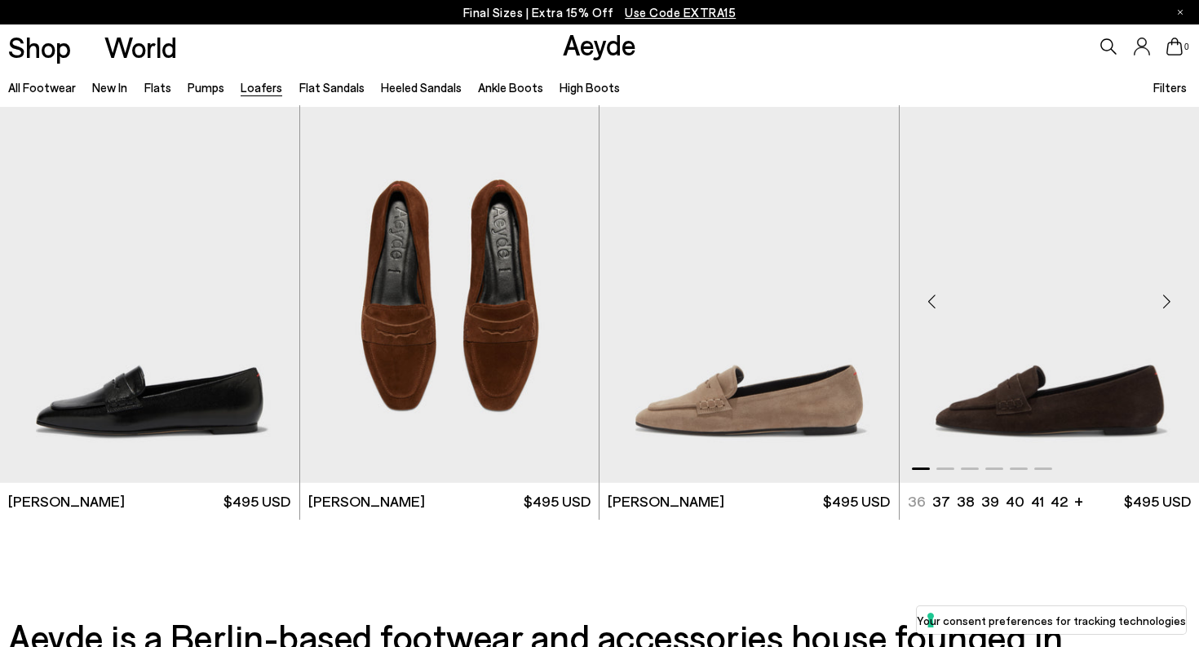
click at [1159, 304] on div "Next slide" at bounding box center [1166, 301] width 49 height 49
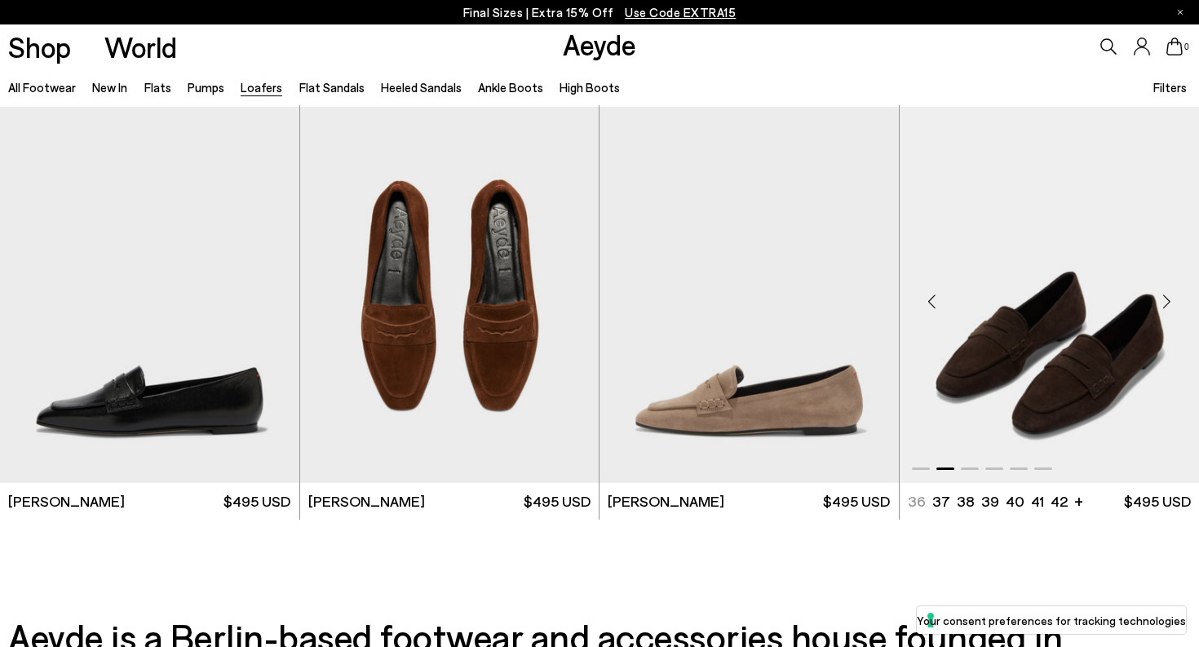
click at [1159, 304] on div "Next slide" at bounding box center [1166, 301] width 49 height 49
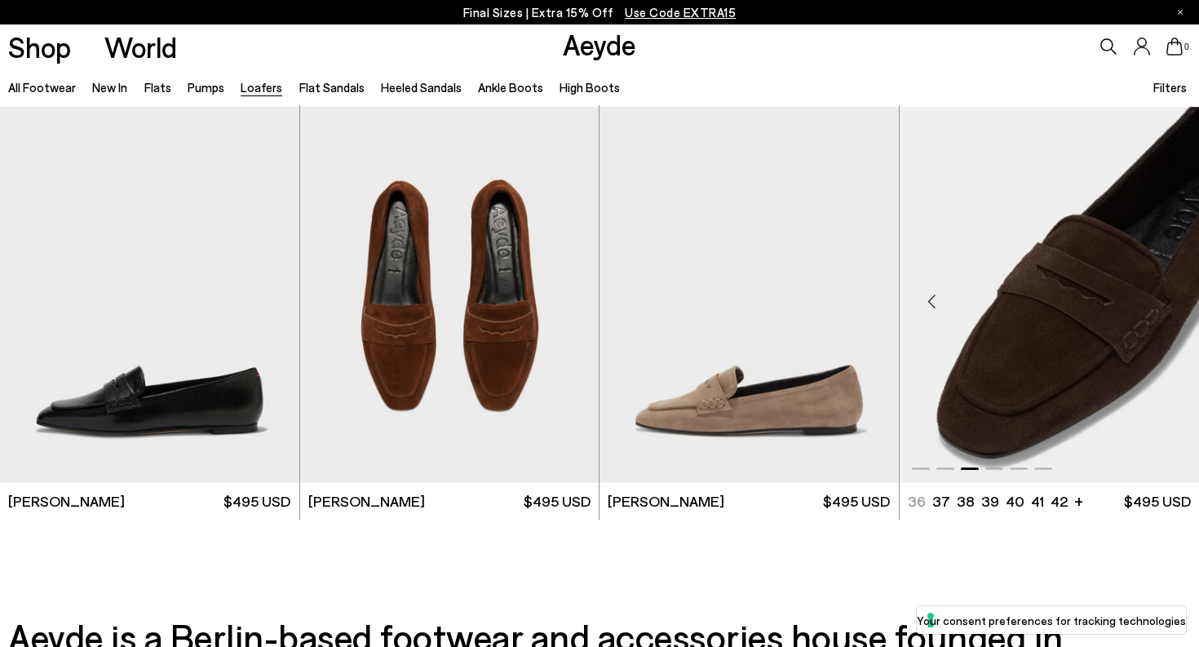
click at [1159, 304] on div "Next slide" at bounding box center [1166, 301] width 49 height 49
